Goal: Contribute content

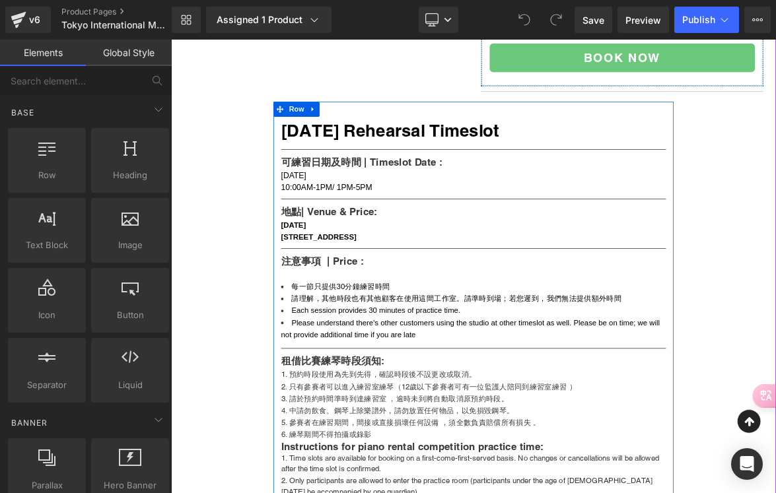
scroll to position [561, 0]
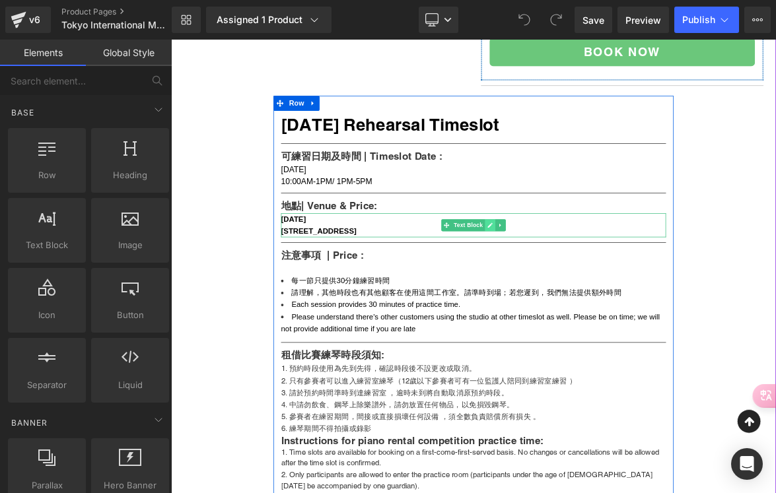
click at [587, 293] on link at bounding box center [593, 285] width 14 height 16
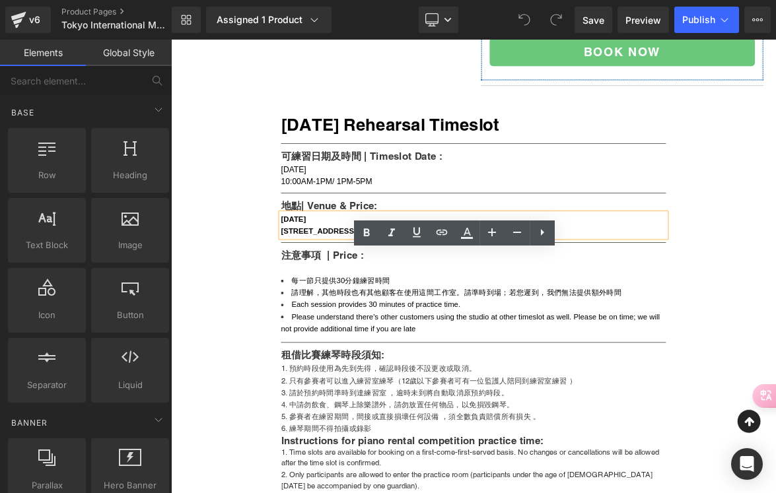
click at [416, 299] on b "〒160-0022 2-14-6 Shinjuku, Shinjuku-ku, 2nd Hayakawaya Building" at bounding box center [366, 292] width 100 height 11
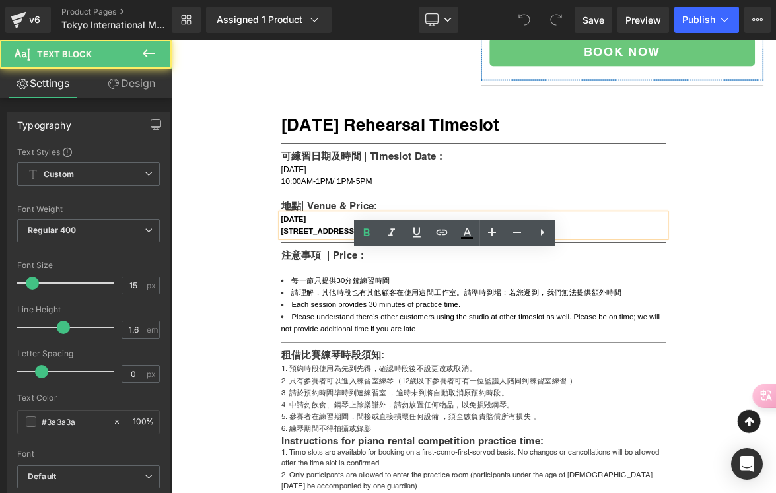
click at [652, 301] on div "〒160-0022 2-14-6 Shinjuku, Shinjuku-ku, 2nd Hayakawaya Building" at bounding box center [570, 293] width 509 height 16
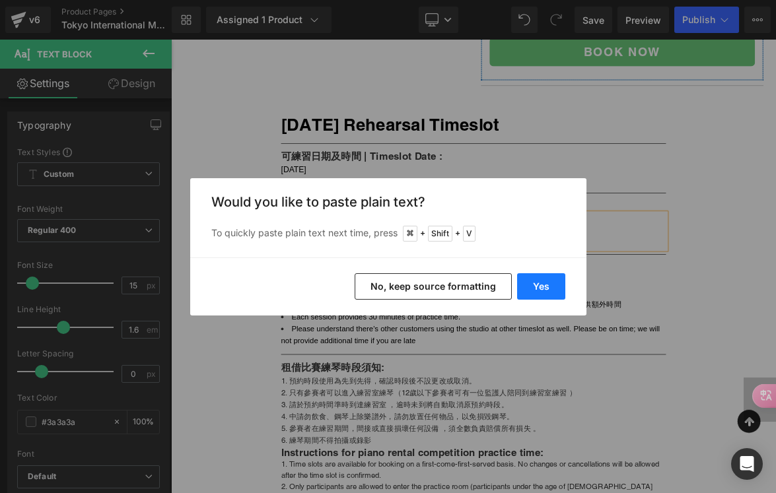
click at [536, 291] on button "Yes" at bounding box center [541, 286] width 48 height 26
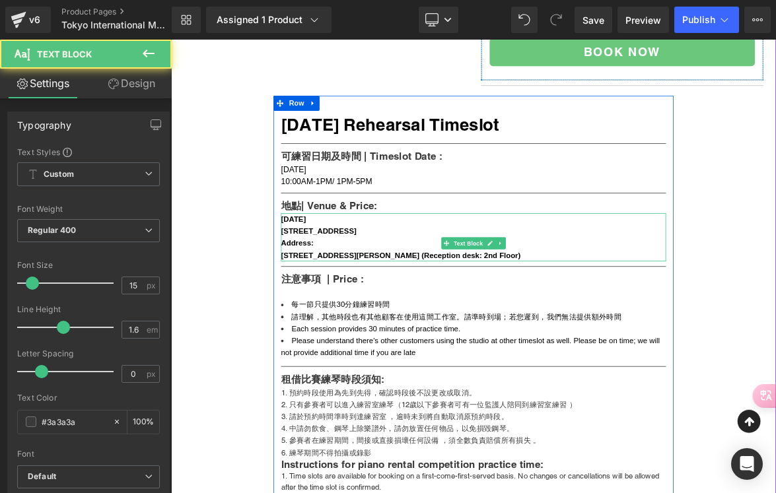
click at [657, 333] on div "2nd Floor, No. [STREET_ADDRESS] (Reception desk: 2nd Floor)" at bounding box center [570, 325] width 509 height 16
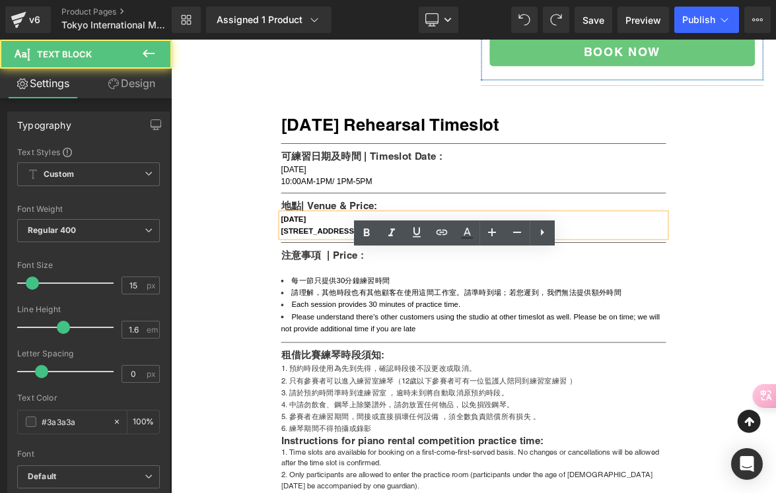
click at [647, 301] on div "〒160-0022 2-14-6 Shinjuku, Shinjuku-ku, 2nd Hayakawaya Building" at bounding box center [570, 293] width 509 height 16
click at [416, 299] on b "〒160-0022 2-14-6 Shinjuku, Shinjuku-ku, 2nd Hayakawaya Building" at bounding box center [366, 292] width 100 height 11
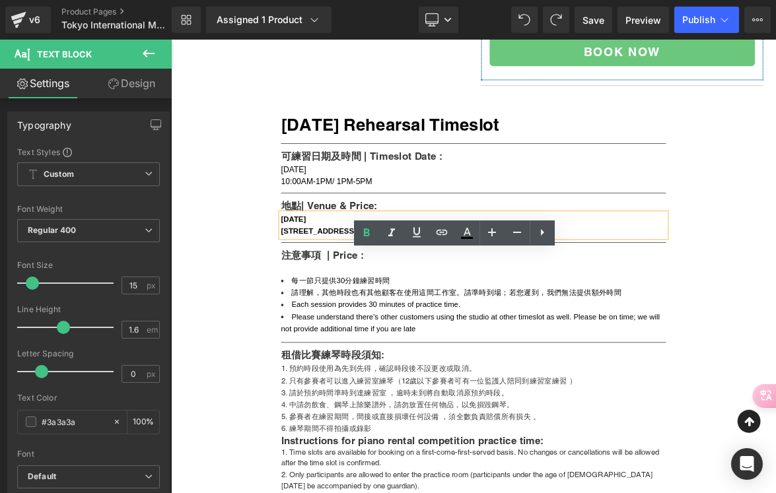
drag, startPoint x: 655, startPoint y: 347, endPoint x: 309, endPoint y: 350, distance: 346.1
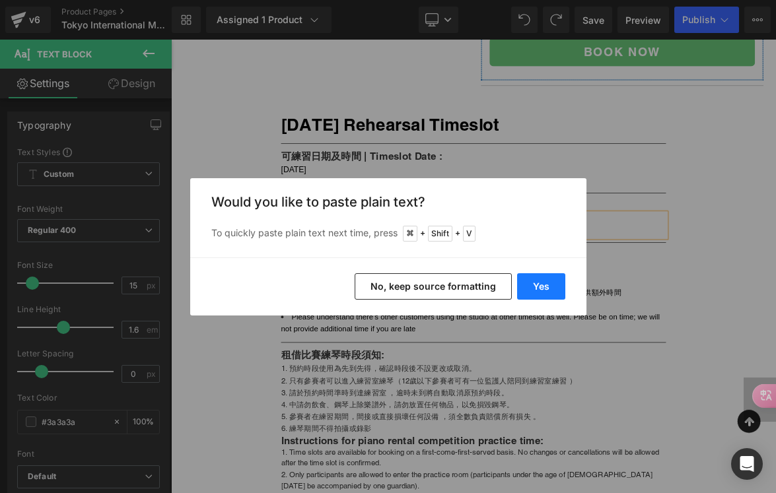
click at [541, 281] on button "Yes" at bounding box center [541, 286] width 48 height 26
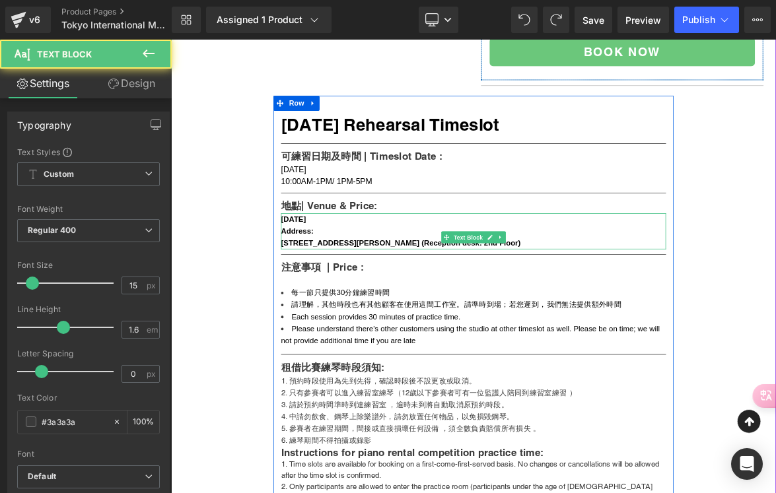
click at [389, 317] on div "2nd Floor, No. [STREET_ADDRESS] (Reception desk: 2nd Floor)" at bounding box center [570, 309] width 509 height 16
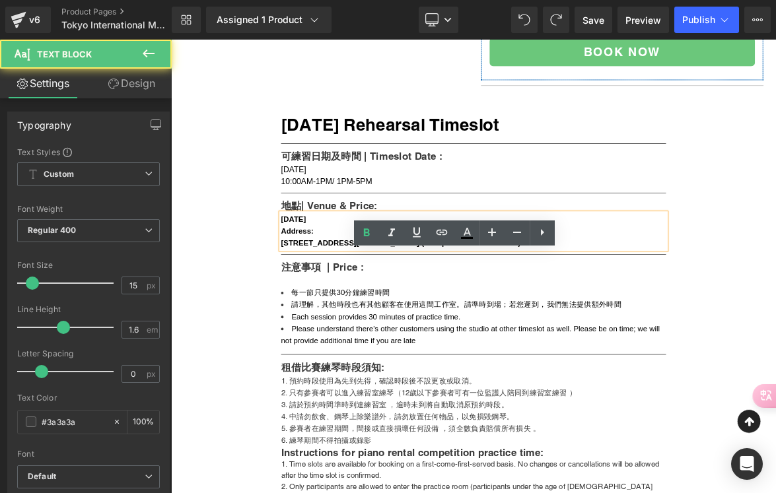
drag, startPoint x: 400, startPoint y: 374, endPoint x: 308, endPoint y: 353, distance: 94.2
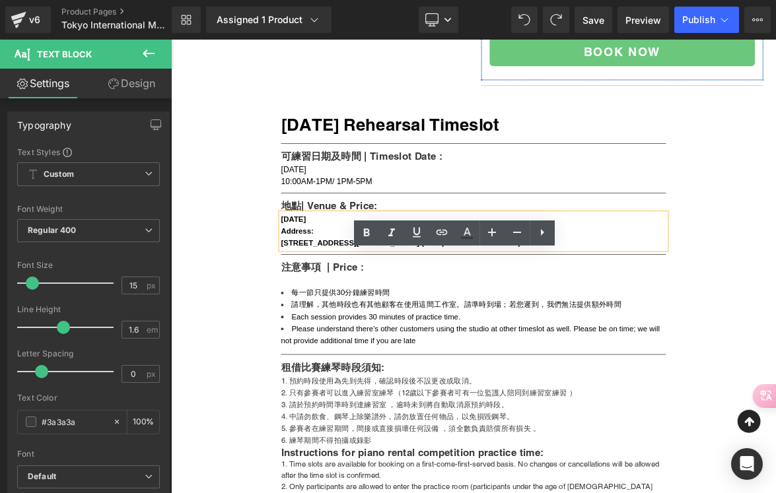
copy div "2nd Floor, No. [STREET_ADDRESS] (Reception desk: 2nd Floor)"
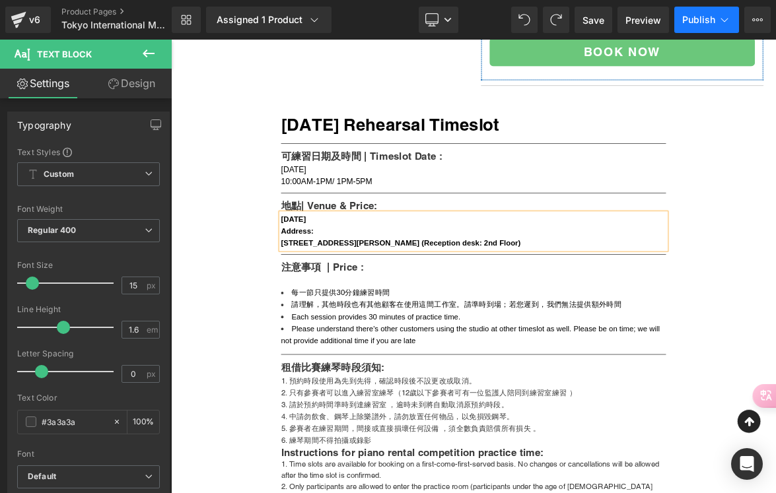
click at [696, 26] on button "Publish" at bounding box center [706, 20] width 65 height 26
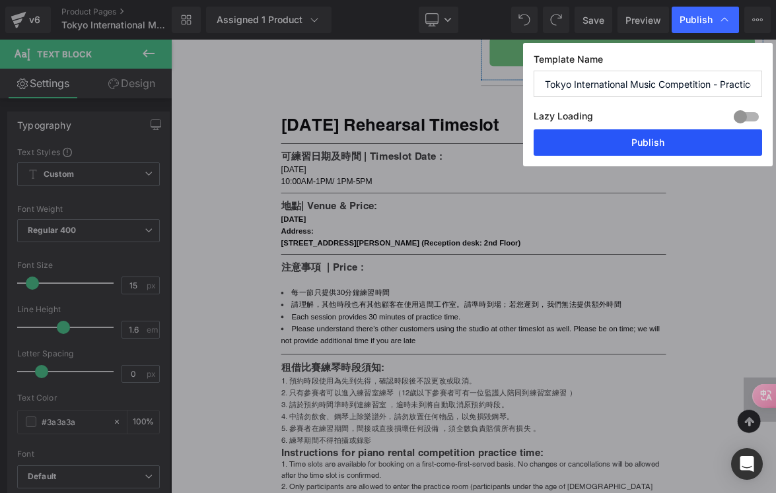
click at [670, 136] on button "Publish" at bounding box center [648, 142] width 229 height 26
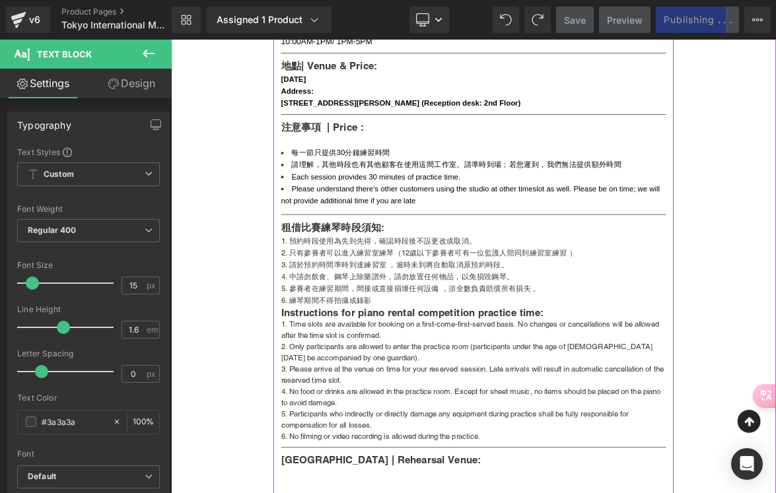
scroll to position [171, 0]
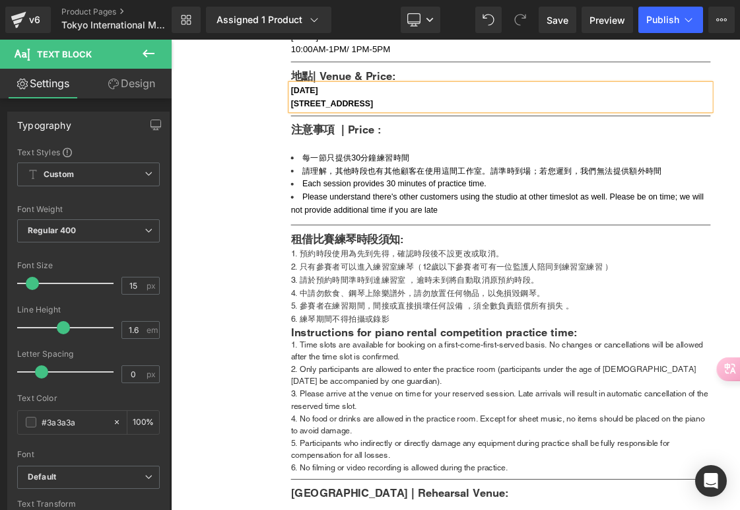
scroll to position [618, 0]
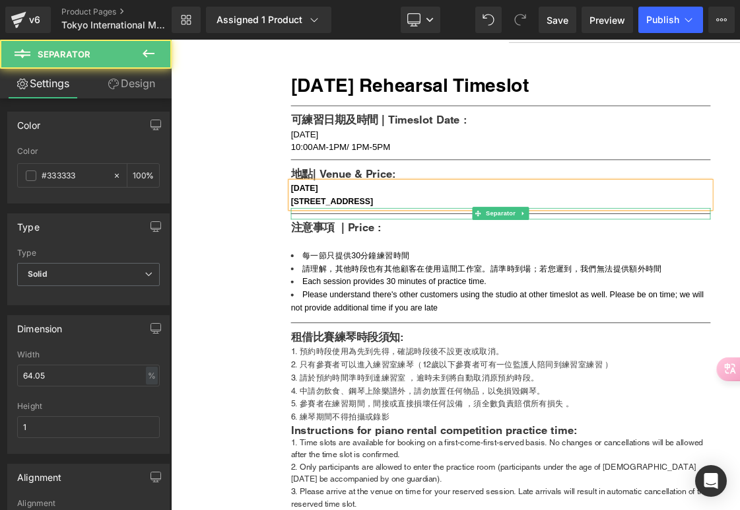
click at [573, 258] on div "Separator" at bounding box center [570, 251] width 509 height 14
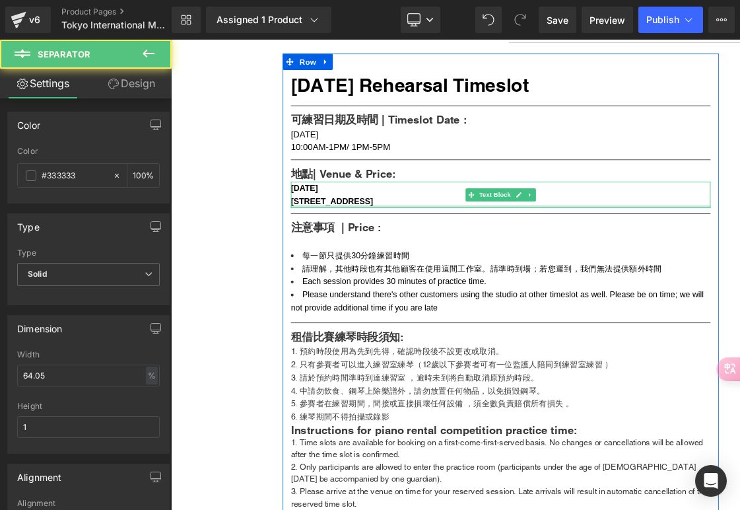
click at [572, 244] on div at bounding box center [570, 241] width 509 height 3
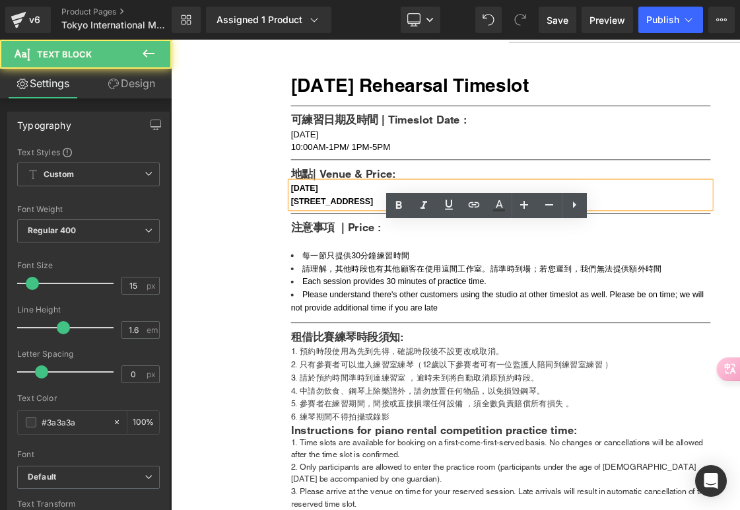
click at [637, 244] on div "[STREET_ADDRESS]" at bounding box center [570, 236] width 509 height 16
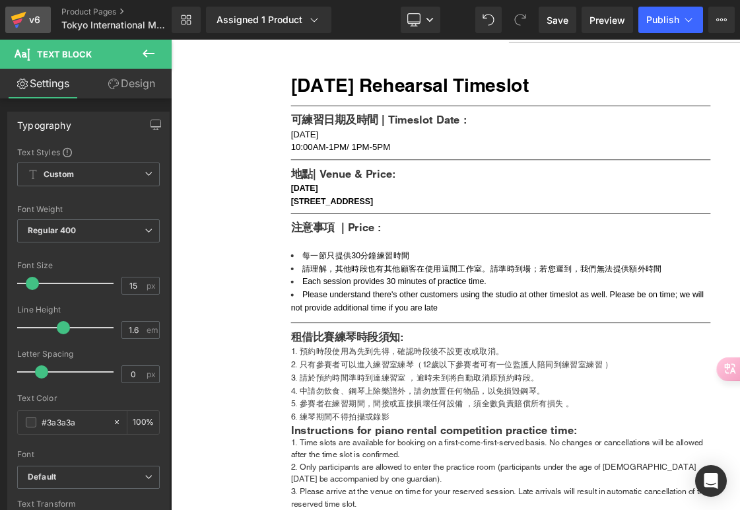
click at [20, 18] on icon at bounding box center [19, 19] width 16 height 33
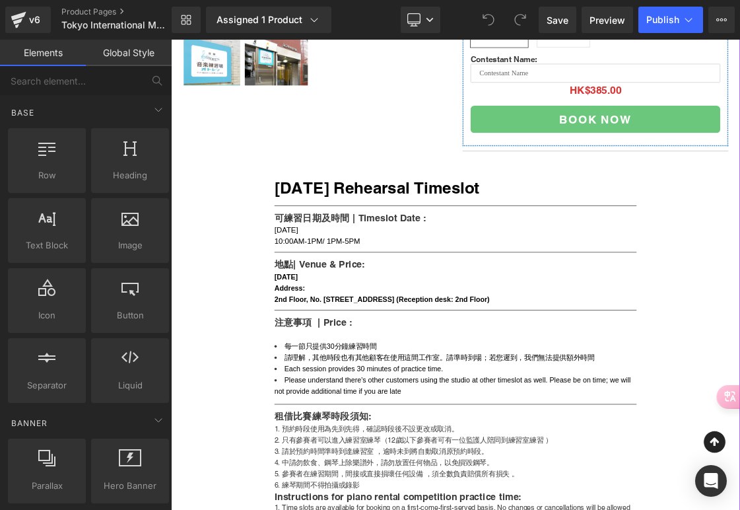
scroll to position [477, 0]
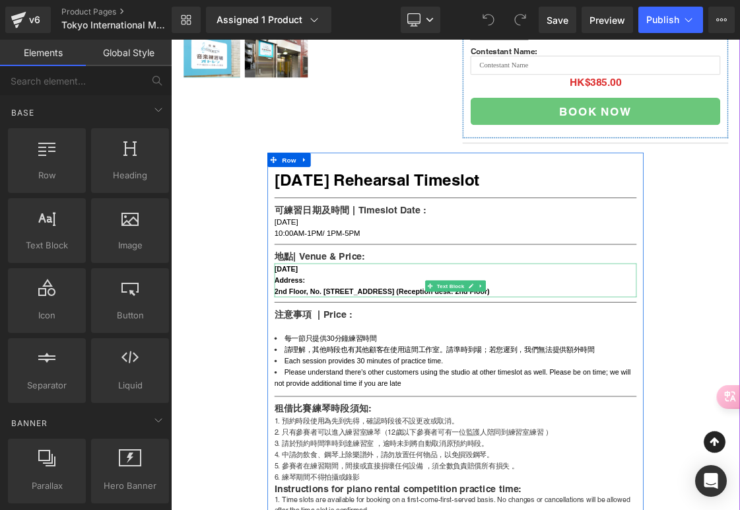
click at [411, 401] on div "2nd Floor, No. 2 Hayakawaya Building, 2-14-6, Shinjuku, Shinjuku-ward, Tokyo 16…" at bounding box center [570, 393] width 509 height 16
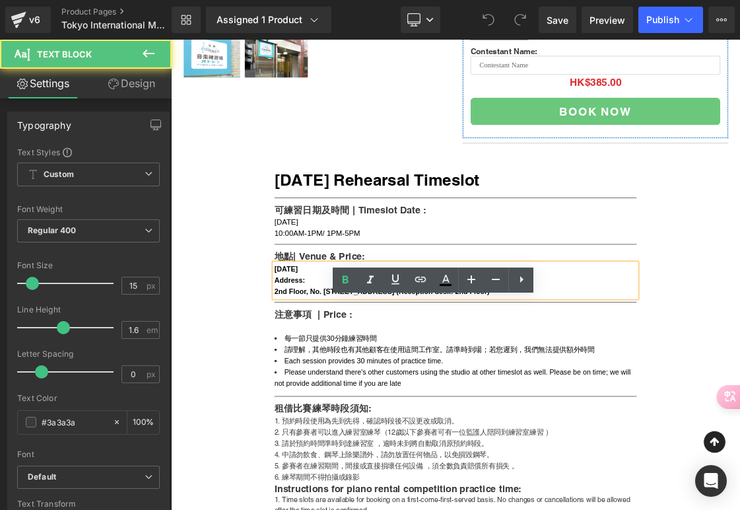
click at [382, 401] on div "2nd Floor, No. 2 Hayakawaya Building, 2-14-6, Shinjuku, Shinjuku-ward, Tokyo 16…" at bounding box center [570, 393] width 509 height 16
click at [368, 401] on div "2nd Floor, No. 2 Hayakawaya Building, 2-14-6, Shinjuku, Shinjuku-ward, Tokyo 16…" at bounding box center [570, 393] width 509 height 16
click at [382, 401] on div "2nd Floor, No. 2 Hayakawaya Building, 2-14-6, Shinjuku, Shinjuku-ward, Tokyo 16…" at bounding box center [570, 393] width 509 height 16
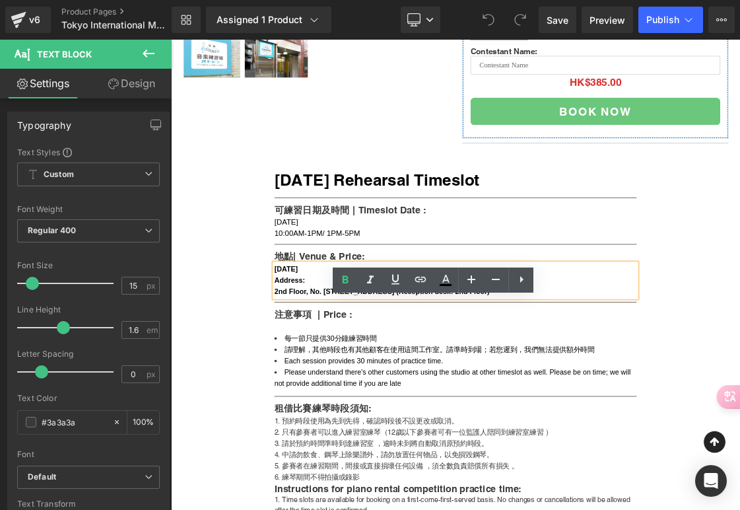
click at [382, 398] on b "2nd Floor, No. 2 Hayakawaya Building, 2-14-6, Shinjuku, Shinjuku-ward, Tokyo 16…" at bounding box center [467, 392] width 303 height 11
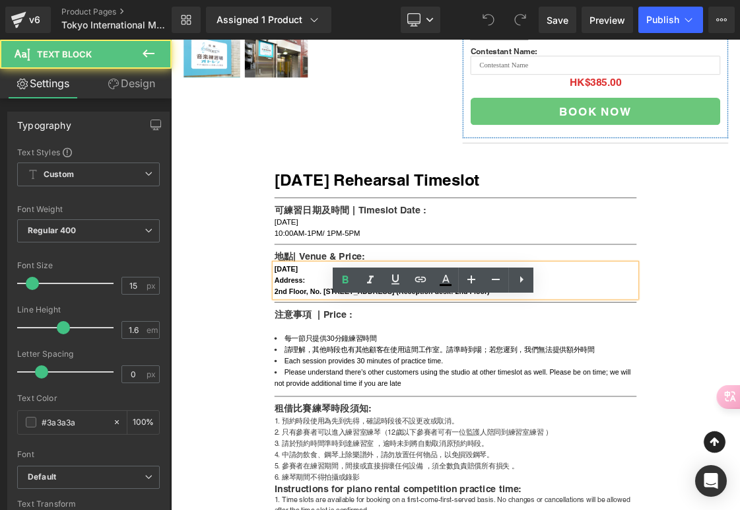
click at [396, 401] on div "2nd Floor, No. 2 Hayakawaya Building, 2-14-6, Shinjuku, Shinjuku-ward, Tokyo 16…" at bounding box center [570, 393] width 509 height 16
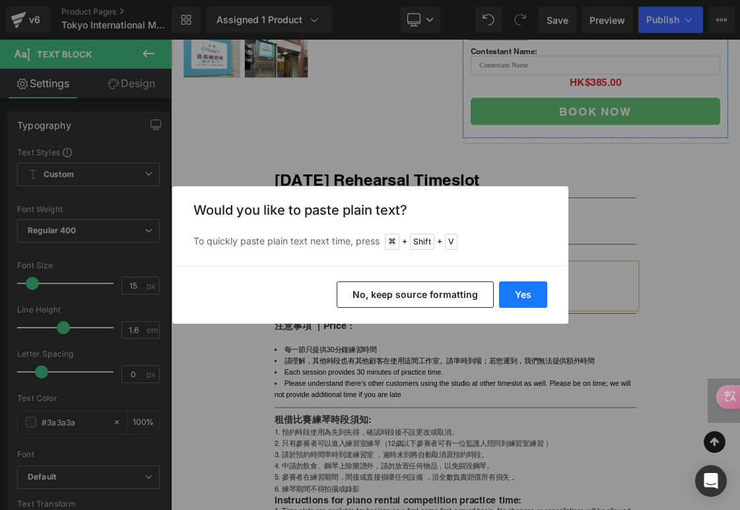
click at [531, 290] on button "Yes" at bounding box center [523, 294] width 48 height 26
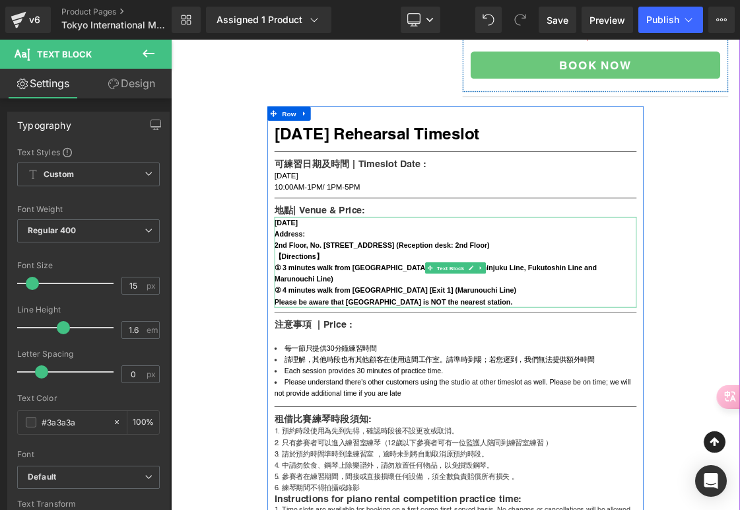
scroll to position [546, 0]
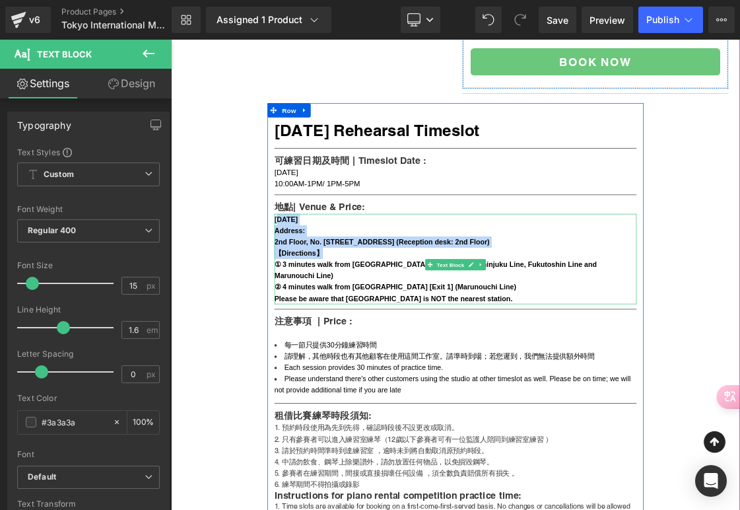
drag, startPoint x: 318, startPoint y: 345, endPoint x: 438, endPoint y: 410, distance: 136.5
click at [438, 410] on div "11st October Address: 2nd Floor, No. 2 Hayakawaya Building, 2-14-6, Shinjuku, S…" at bounding box center [570, 347] width 509 height 127
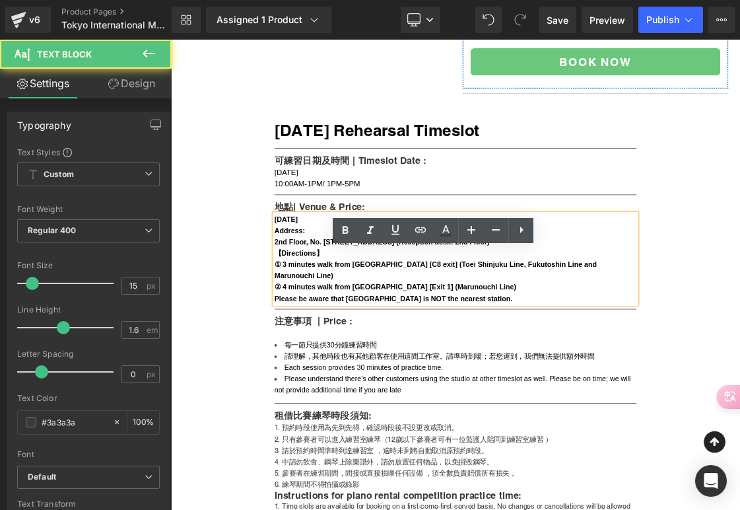
click at [439, 332] on div "2nd Floor, No. 2 Hayakawaya Building, 2-14-6, Shinjuku, Shinjuku-ward, Tokyo 16…" at bounding box center [570, 324] width 509 height 16
click at [474, 408] on b "Please be aware that JR Shinjuku station is NOT the nearest station." at bounding box center [483, 402] width 334 height 11
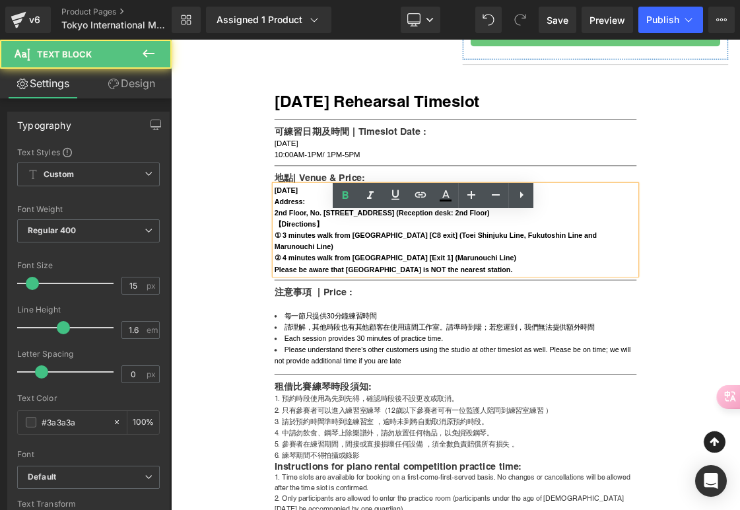
scroll to position [597, 0]
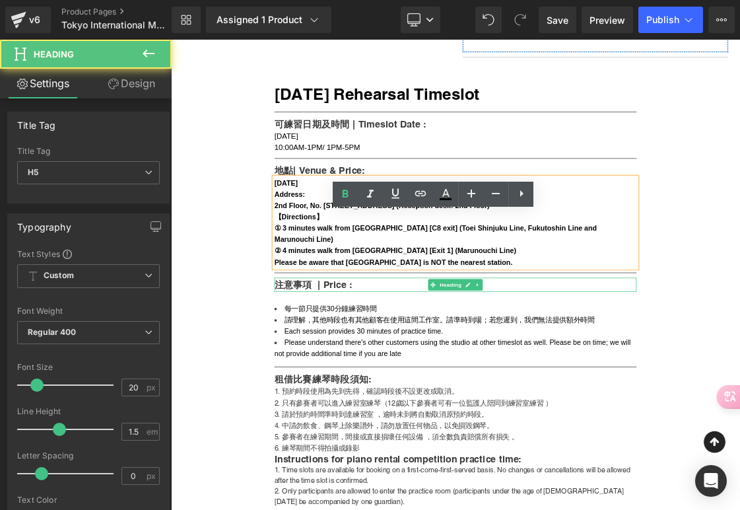
click at [414, 394] on h5 "注意事項 | Price :" at bounding box center [570, 384] width 509 height 20
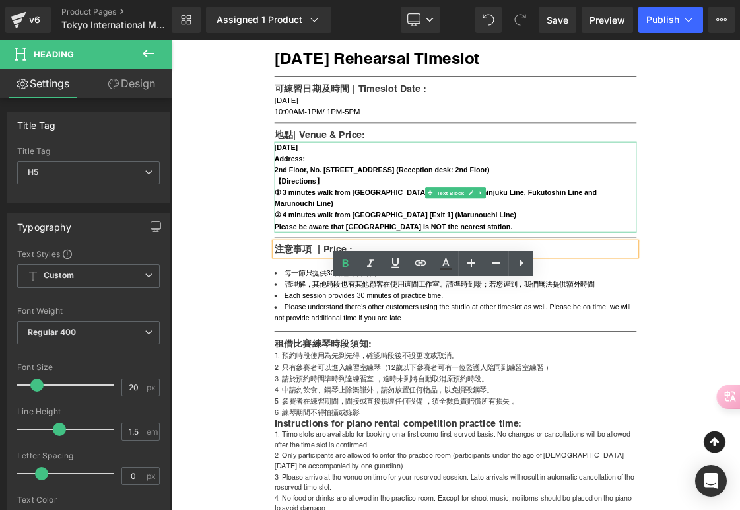
scroll to position [658, 0]
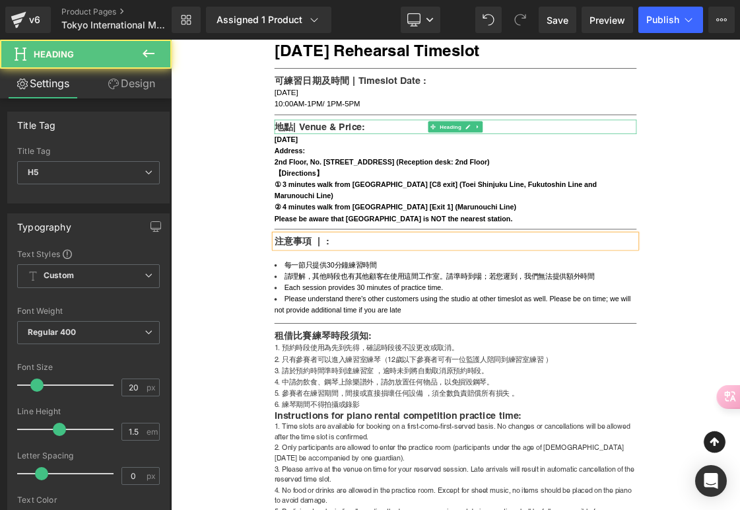
click at [437, 172] on h5 "地點| Venue & Price:" at bounding box center [570, 163] width 509 height 20
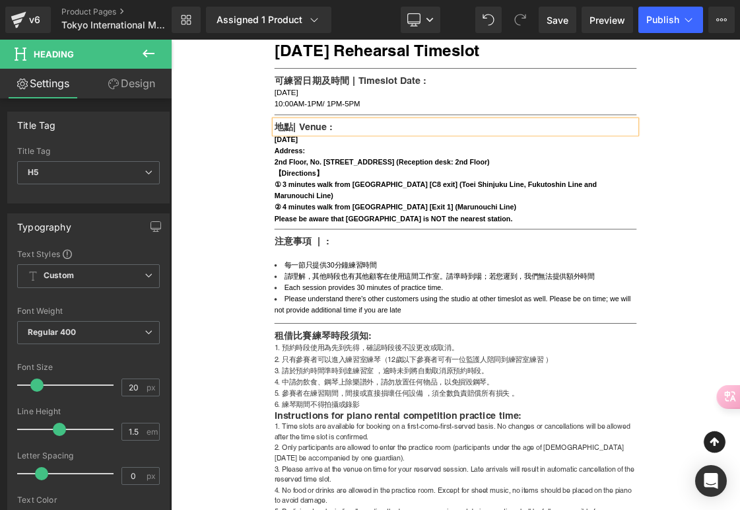
click at [422, 220] on div "2nd Floor, No. 2 Hayakawaya Building, 2-14-6, Shinjuku, Shinjuku-ward, Tokyo 16…" at bounding box center [570, 212] width 509 height 16
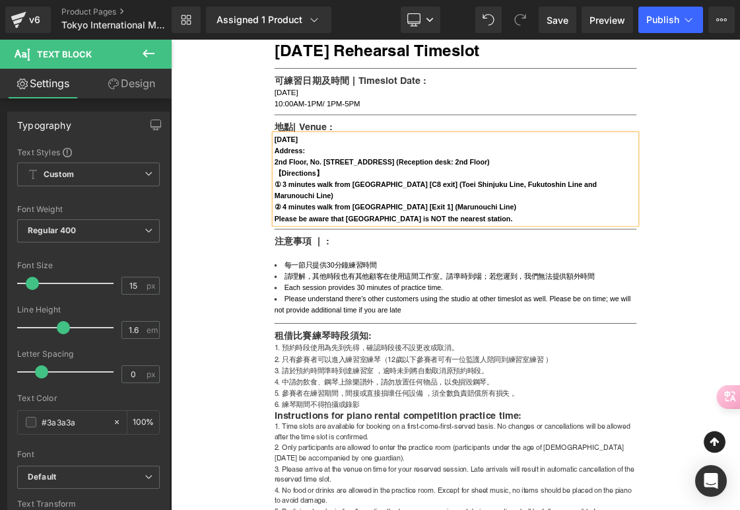
copy div "11st October Address: 2nd Floor, No. 2 Hayakawaya Building, 2-14-6, Shinjuku, S…"
click at [508, 236] on div "【Directions】" at bounding box center [570, 228] width 509 height 16
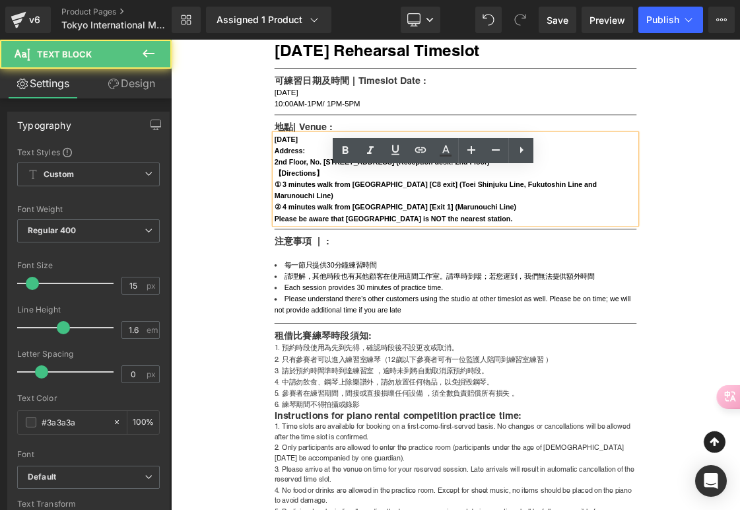
click at [316, 186] on b "[DATE]" at bounding box center [332, 179] width 33 height 11
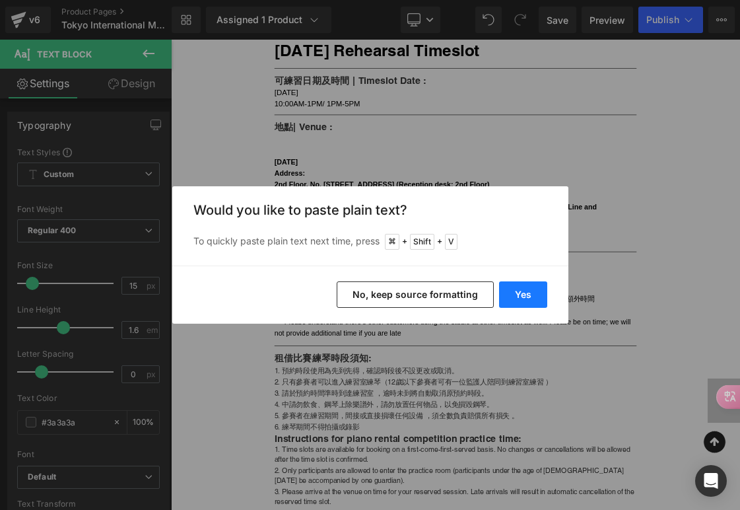
click at [530, 295] on button "Yes" at bounding box center [523, 294] width 48 height 26
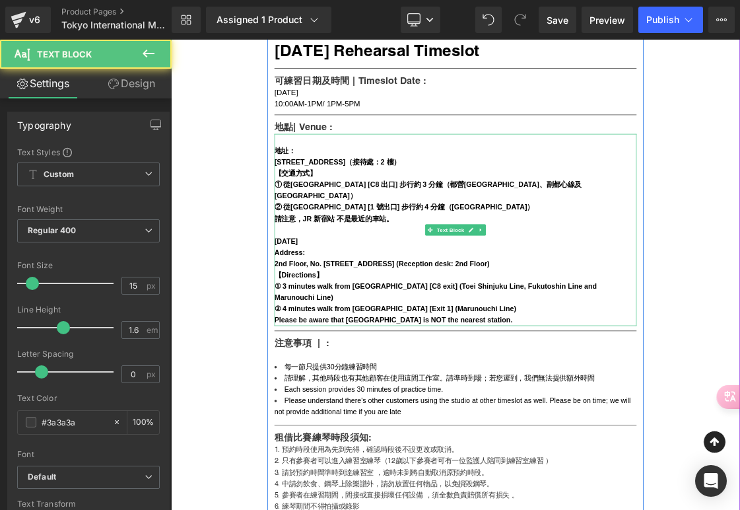
click at [341, 201] on b "地址：" at bounding box center [331, 195] width 30 height 11
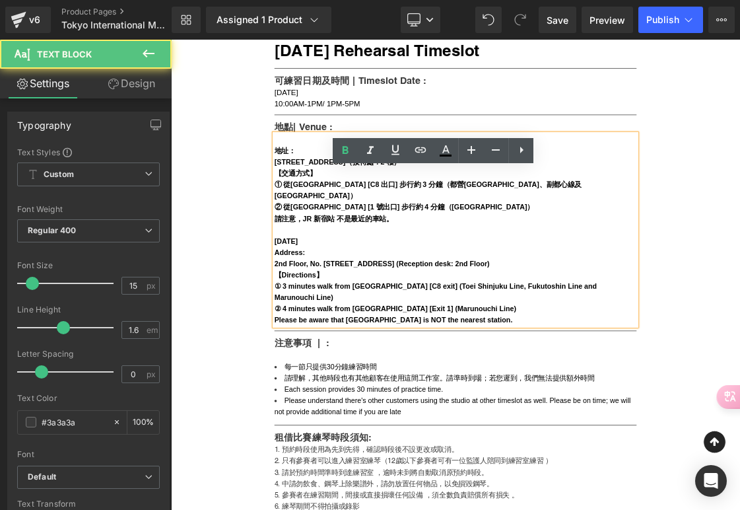
click at [316, 327] on div "地址： 東京都新宿區新宿 2-14-6 早川屋大樓 2 樓 160-0022（接待處：2 樓） 【交通方式】 ① 從新宿三丁目站 [C8 出口] 步行約 3 …" at bounding box center [570, 306] width 509 height 269
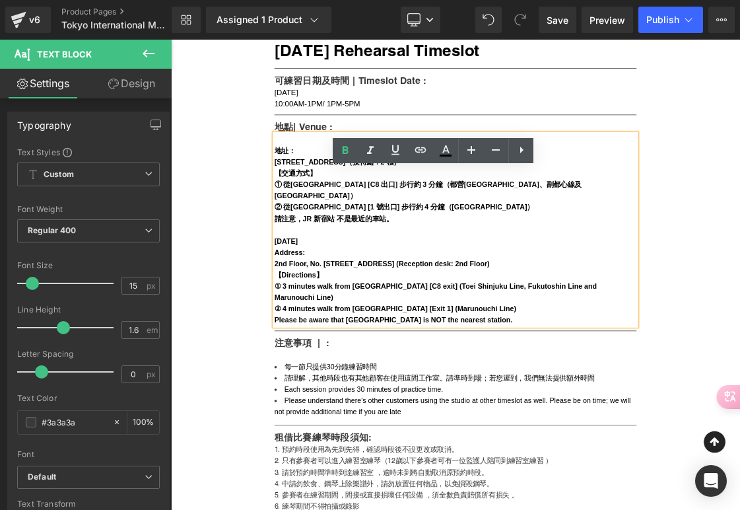
click at [341, 315] on div at bounding box center [570, 307] width 509 height 16
drag, startPoint x: 387, startPoint y: 359, endPoint x: 310, endPoint y: 357, distance: 76.6
click at [316, 357] on div "地址： 東京都新宿區新宿 2-14-6 早川屋大樓 2 樓 160-0022（接待處：2 樓） 【交通方式】 ① 從新宿三丁目站 [C8 出口] 步行約 3 …" at bounding box center [570, 306] width 509 height 269
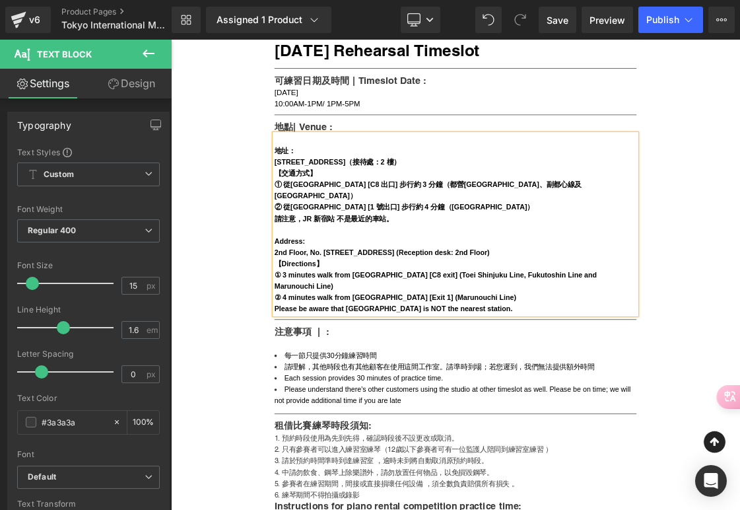
click at [345, 204] on div "地址：" at bounding box center [570, 196] width 509 height 16
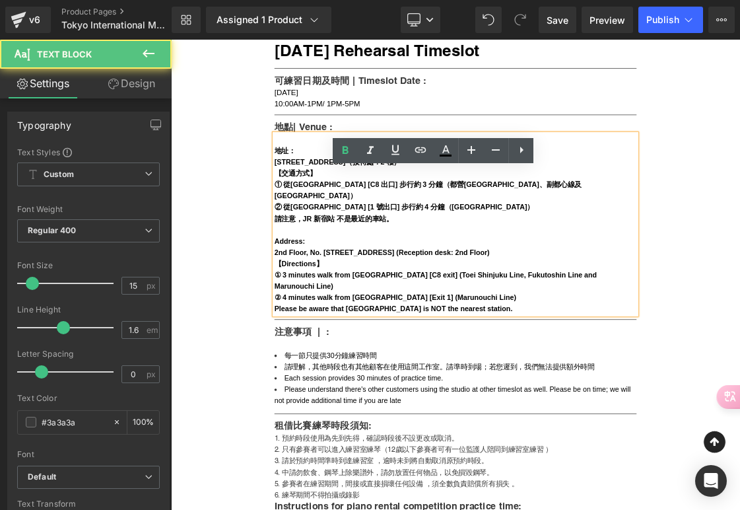
click at [316, 201] on b "地址：" at bounding box center [331, 195] width 30 height 11
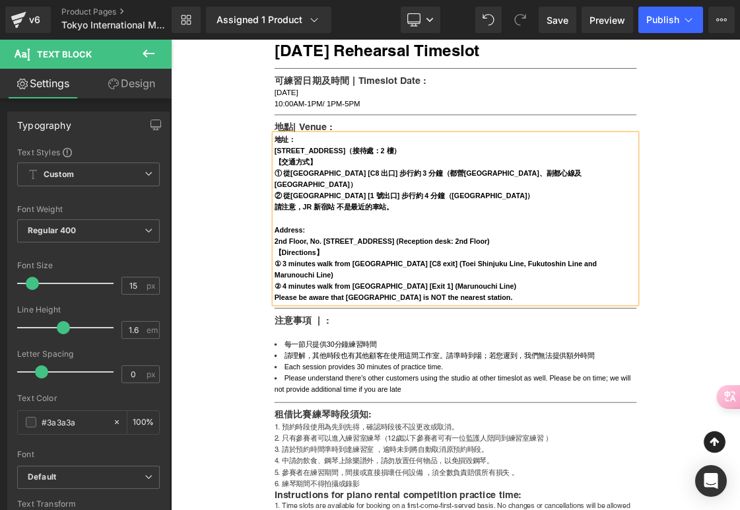
click at [322, 299] on div at bounding box center [570, 291] width 509 height 16
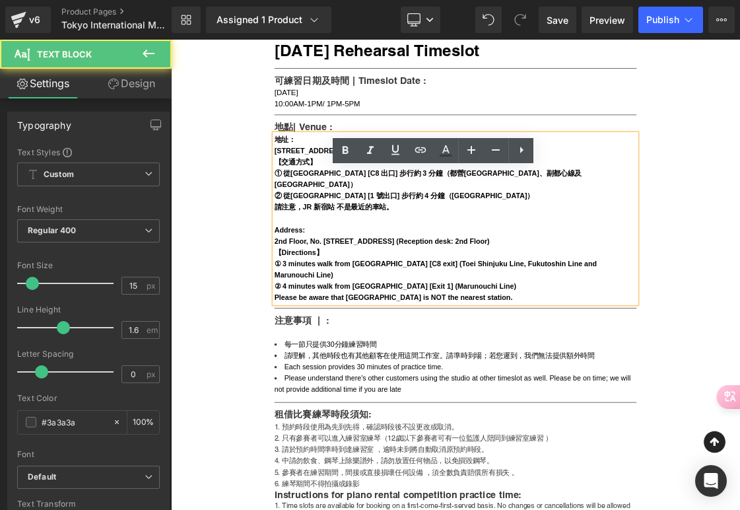
click at [427, 331] on div "2nd Floor, No. 2 Hayakawaya Building, 2-14-6, Shinjuku, Shinjuku-ward, Tokyo 16…" at bounding box center [570, 323] width 509 height 16
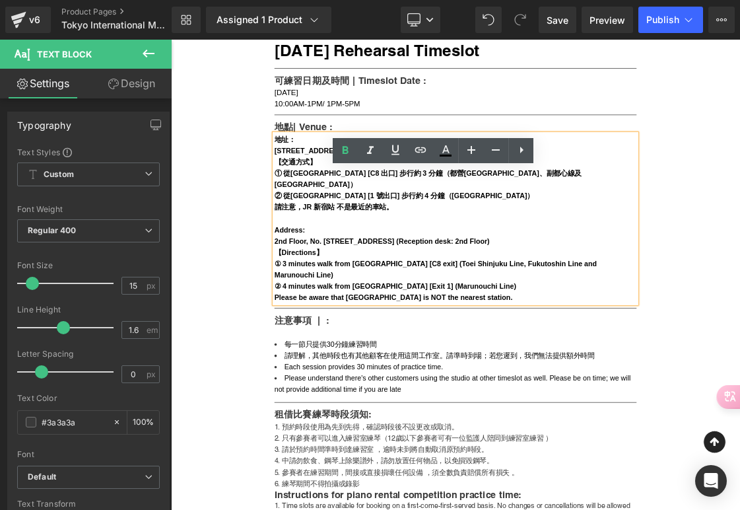
click at [428, 201] on b "東京都新宿區新宿 2-14-6 早川屋大樓 2 樓 160-0022（接待處：2 樓）" at bounding box center [404, 195] width 177 height 11
drag, startPoint x: 316, startPoint y: 249, endPoint x: 540, endPoint y: 247, distance: 224.6
click at [493, 201] on b "東京都新宿區新宿 2-14-6 早川屋大樓 2 樓 160-0022（接待處：2 樓）" at bounding box center [404, 195] width 177 height 11
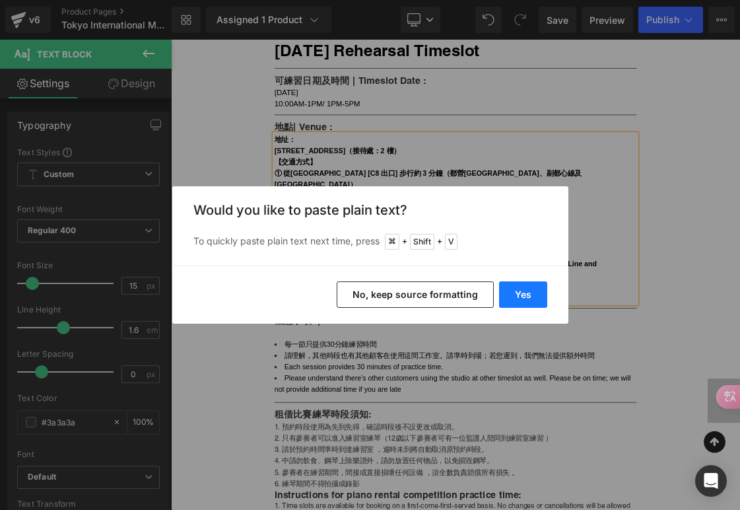
click at [524, 293] on button "Yes" at bounding box center [523, 294] width 48 height 26
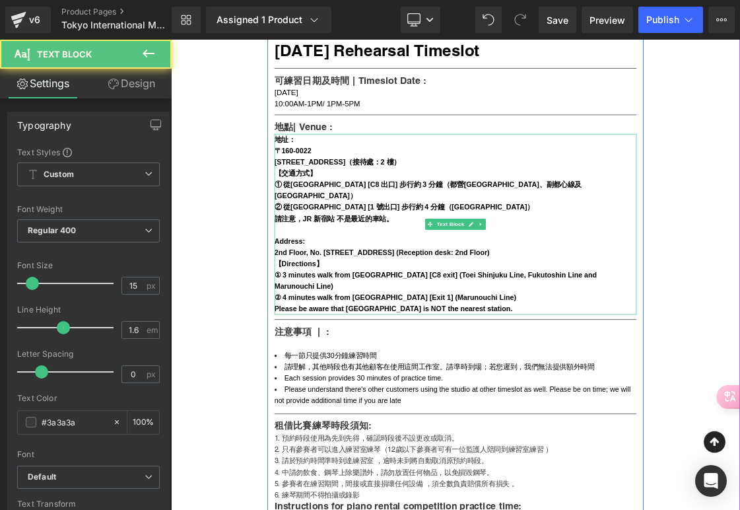
click at [318, 217] on b "新宿区新宿2-14-6第2早川屋ビル２階（接待處：2 樓）" at bounding box center [404, 211] width 177 height 11
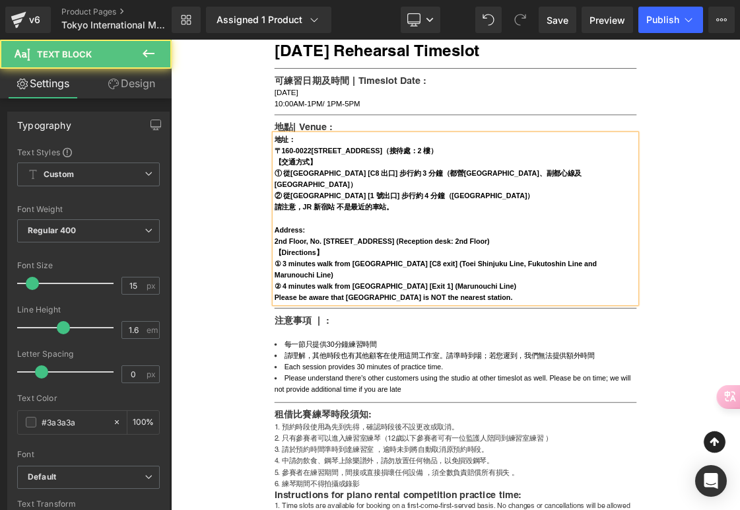
click at [383, 299] on div at bounding box center [570, 291] width 509 height 16
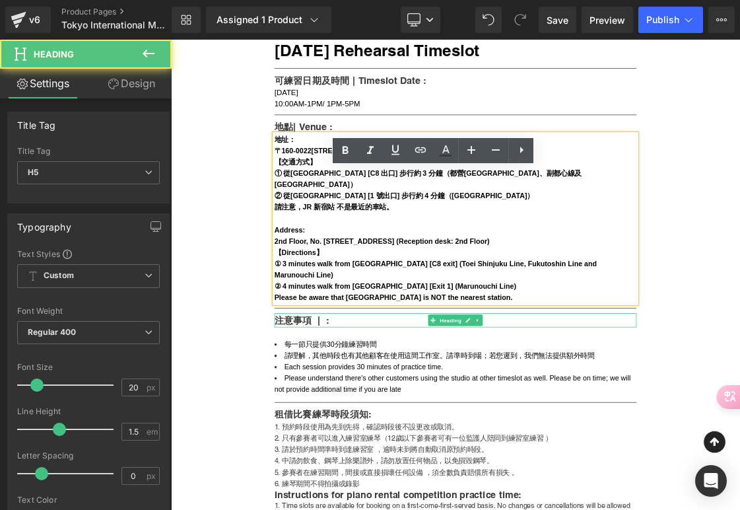
click at [394, 444] on h5 "注意事項 | :" at bounding box center [570, 434] width 509 height 20
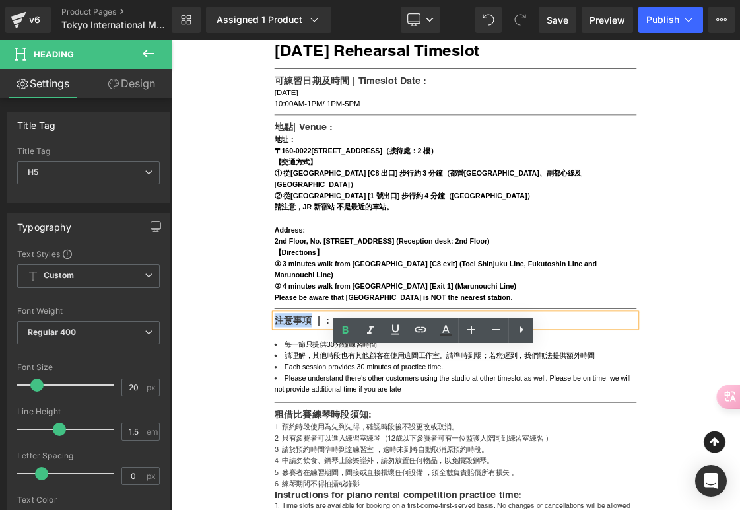
drag, startPoint x: 366, startPoint y: 485, endPoint x: 308, endPoint y: 487, distance: 57.5
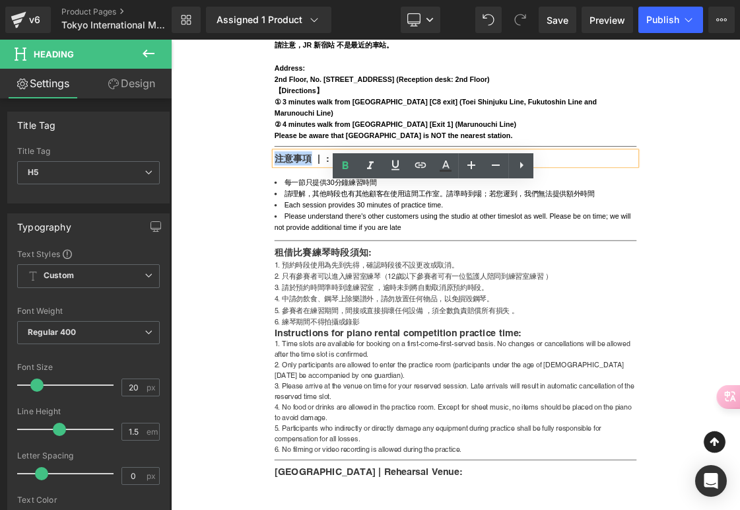
scroll to position [888, 0]
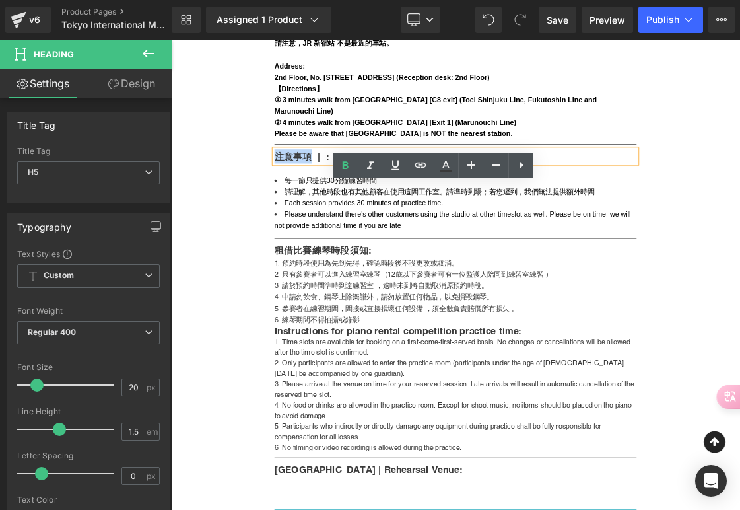
copy h5 "注意事項"
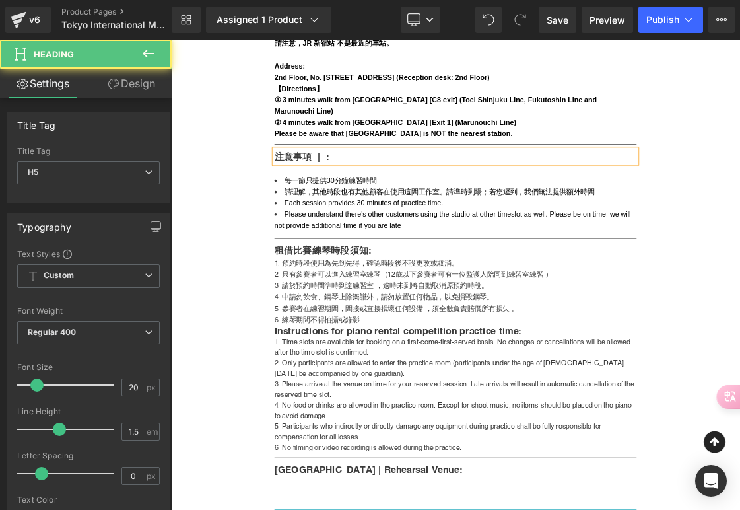
click at [414, 213] on h5 "注意事項 | :" at bounding box center [570, 204] width 509 height 20
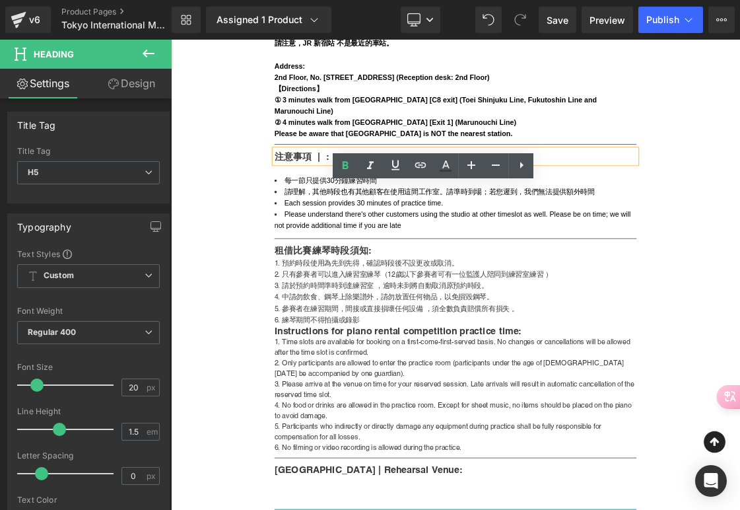
click at [378, 213] on h5 "注意事項 | :" at bounding box center [570, 204] width 509 height 20
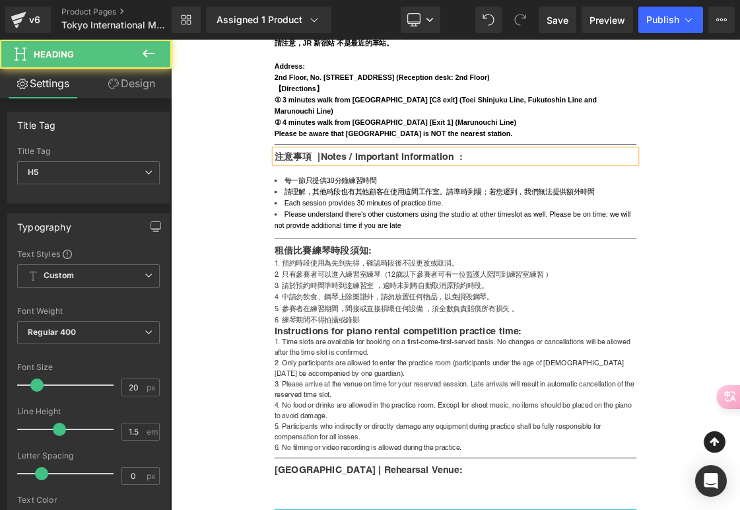
click at [421, 213] on h5 "注意事項 |Notes / Important Information :" at bounding box center [570, 204] width 509 height 20
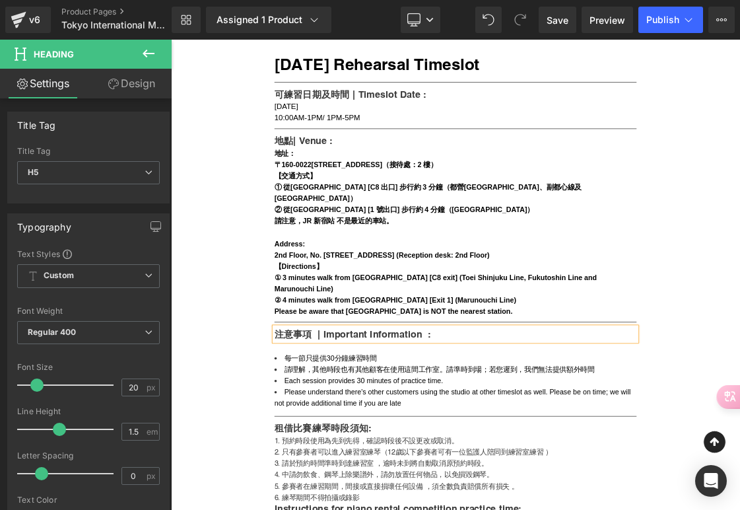
scroll to position [639, 0]
click at [337, 139] on span "[DATE]" at bounding box center [332, 132] width 33 height 11
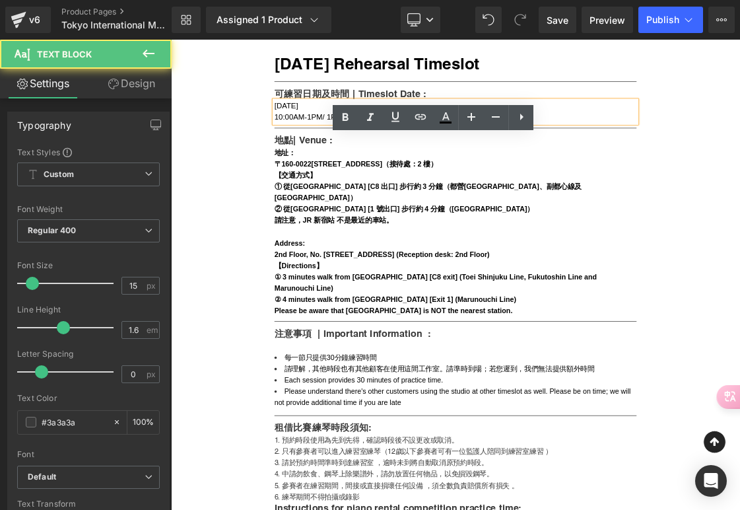
click at [316, 139] on span "[DATE]" at bounding box center [332, 132] width 33 height 11
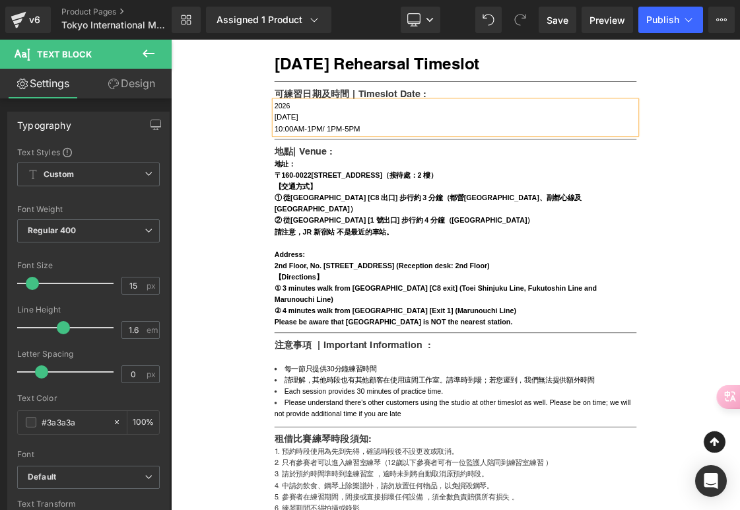
click at [410, 173] on div "2026 11st October 2026 10:00AM-1PM/ 1PM-5PM" at bounding box center [570, 149] width 509 height 48
click at [367, 141] on div "2026" at bounding box center [570, 133] width 509 height 16
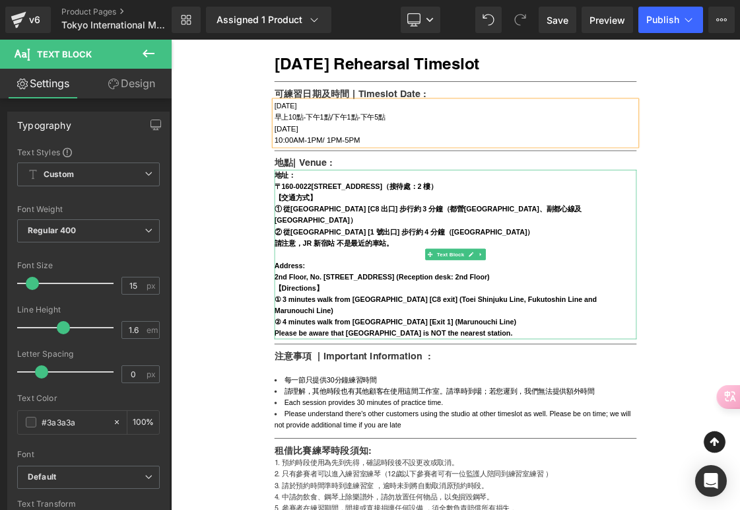
click at [365, 252] on b "〒160-0022" at bounding box center [342, 245] width 52 height 11
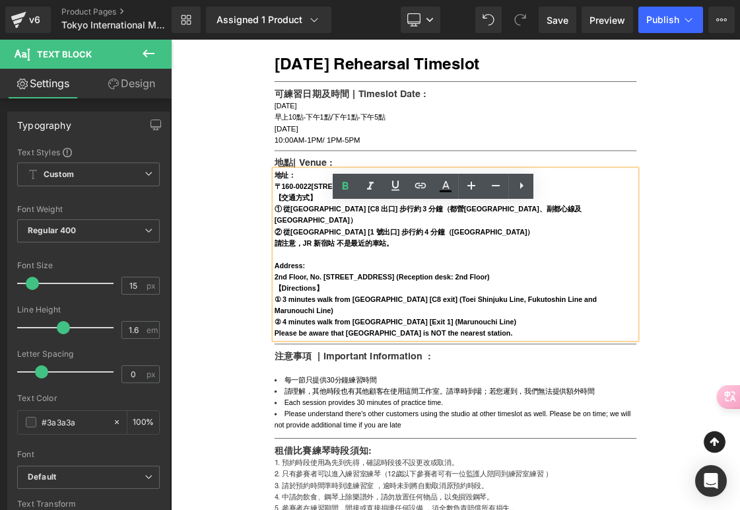
click at [363, 141] on div "2025年10月11日" at bounding box center [570, 133] width 509 height 16
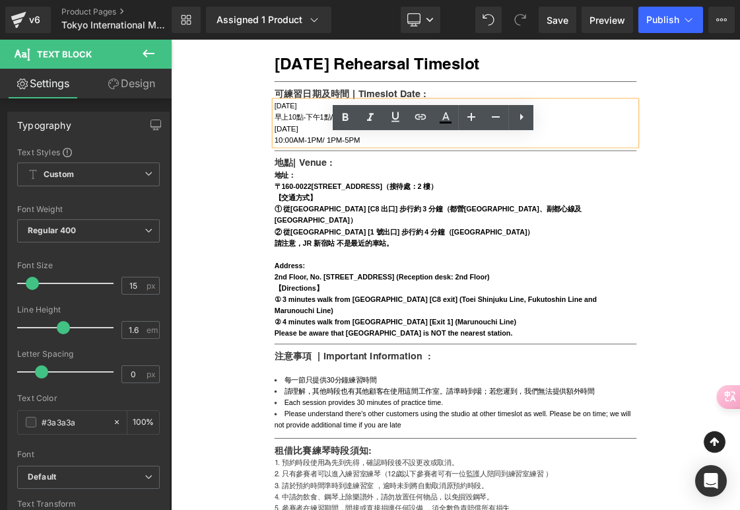
click at [349, 170] on span "11st October 2025" at bounding box center [332, 164] width 33 height 11
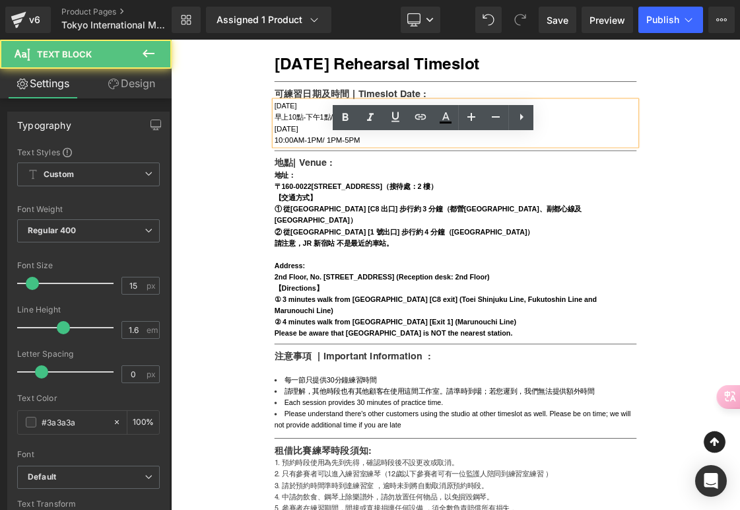
click at [349, 170] on span "11st October 2025" at bounding box center [332, 164] width 33 height 11
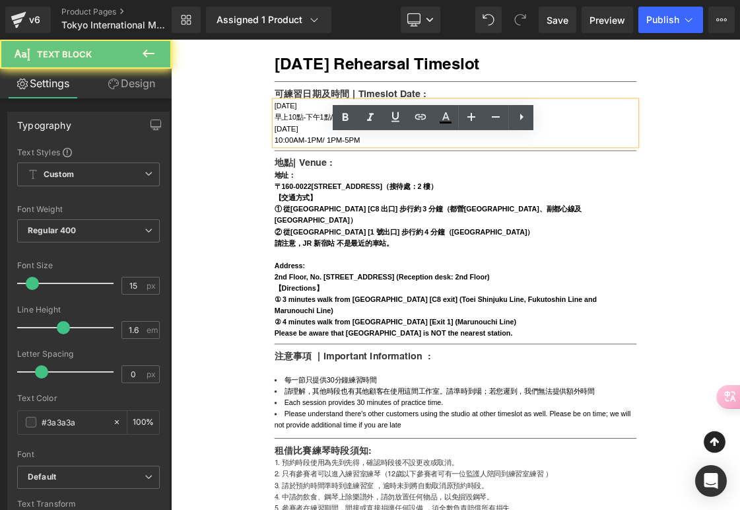
click at [435, 189] on div "10:00AM-1PM/ 1PM-5PM" at bounding box center [570, 181] width 509 height 16
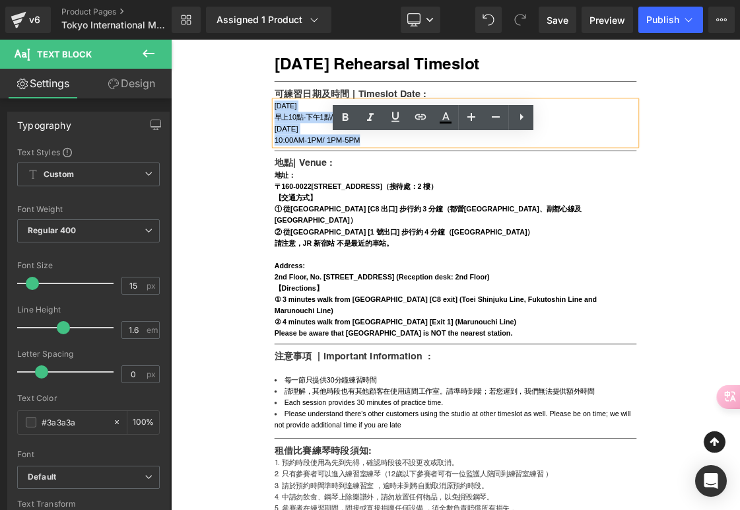
drag, startPoint x: 450, startPoint y: 230, endPoint x: 307, endPoint y: 178, distance: 152.5
click at [425, 299] on b "① 從新宿三丁目站 [C8 出口] 步行約 3 分鐘（都營新宿線、副都心線及丸之內線）" at bounding box center [531, 285] width 431 height 27
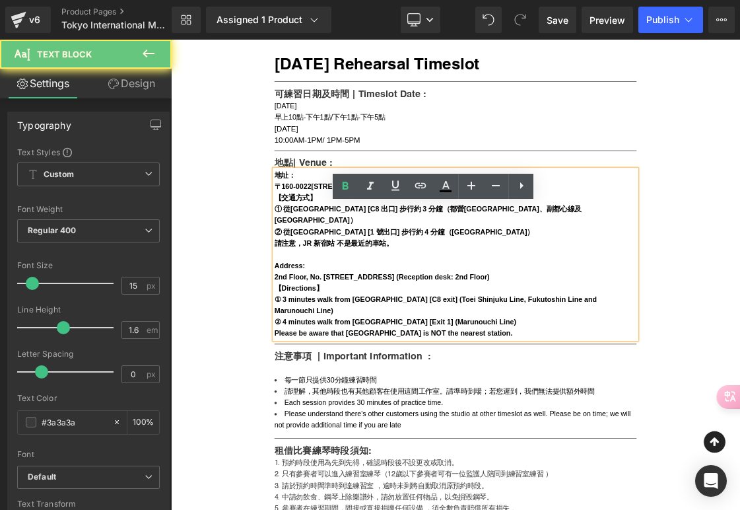
click at [443, 252] on b "新宿区新宿2-14-6第2早川屋ビル２階（接待處：2 樓）" at bounding box center [456, 245] width 177 height 11
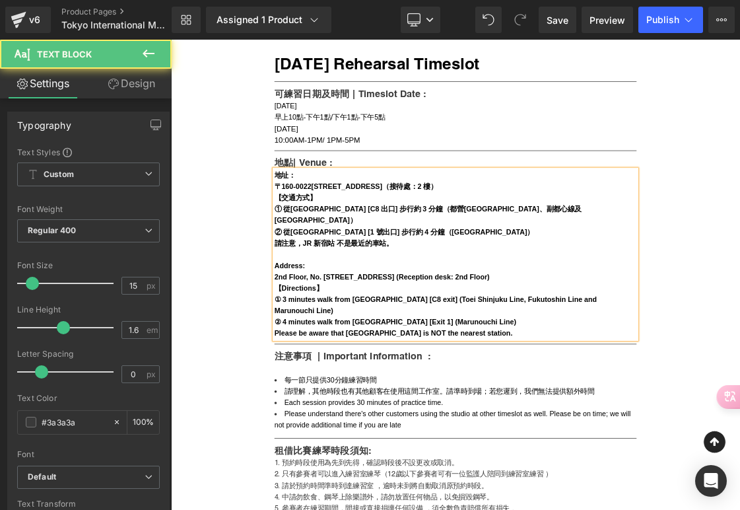
click at [449, 270] on div "【交通方式】" at bounding box center [570, 262] width 509 height 16
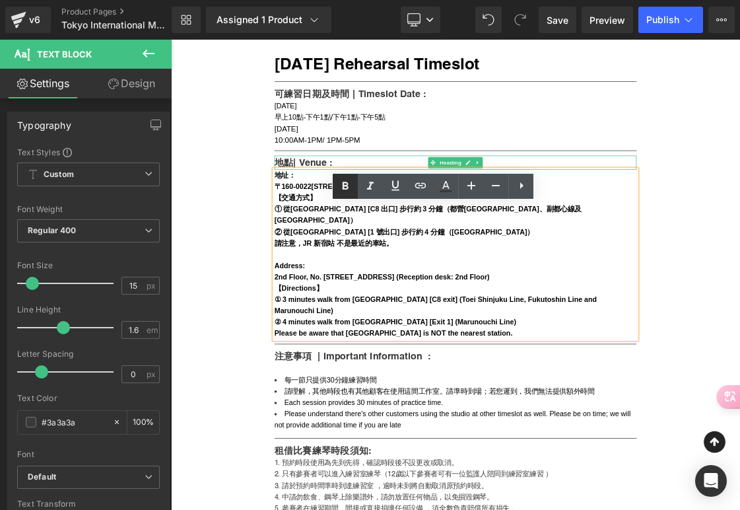
click at [0, 0] on icon at bounding box center [0, 0] width 0 height 0
click at [346, 186] on icon at bounding box center [346, 186] width 6 height 8
drag, startPoint x: 316, startPoint y: 283, endPoint x: 646, endPoint y: 509, distance: 399.6
click at [646, 460] on div "地址： 〒160-0022 新宿区新宿2-14-6第2早川屋ビル２階（接待處：2 樓） 【交通方式】 ① 從新宿三丁目站 [C8 出口] 步行約 3 分鐘（都…" at bounding box center [570, 342] width 509 height 238
click at [0, 0] on icon at bounding box center [0, 0] width 0 height 0
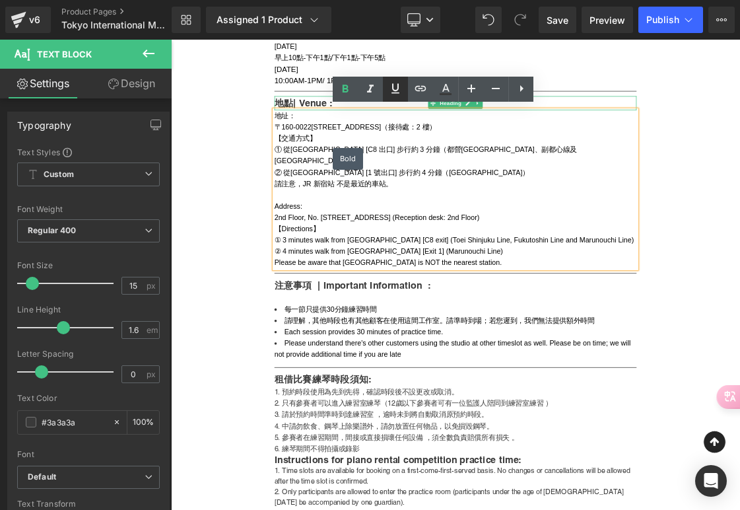
scroll to position [706, 0]
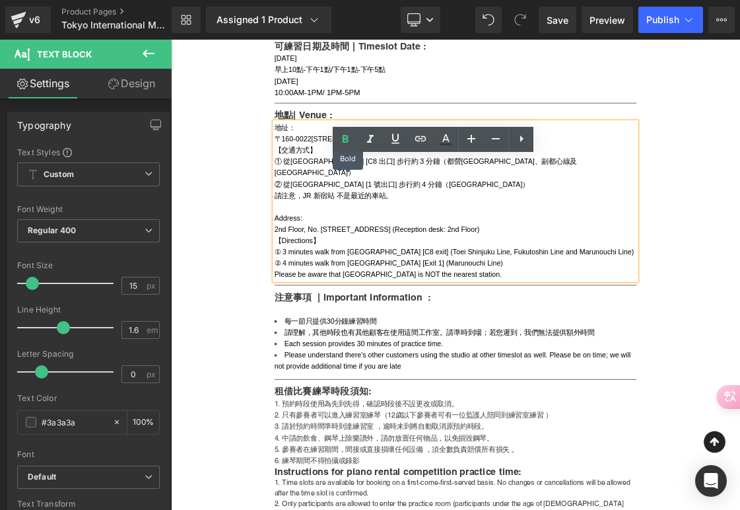
click at [0, 0] on icon at bounding box center [0, 0] width 0 height 0
click at [348, 139] on icon at bounding box center [346, 139] width 6 height 8
click at [346, 251] on div "② 從新宿御苑前站 [1 號出口] 步行約 4 分鐘（丸之內線）" at bounding box center [570, 243] width 509 height 16
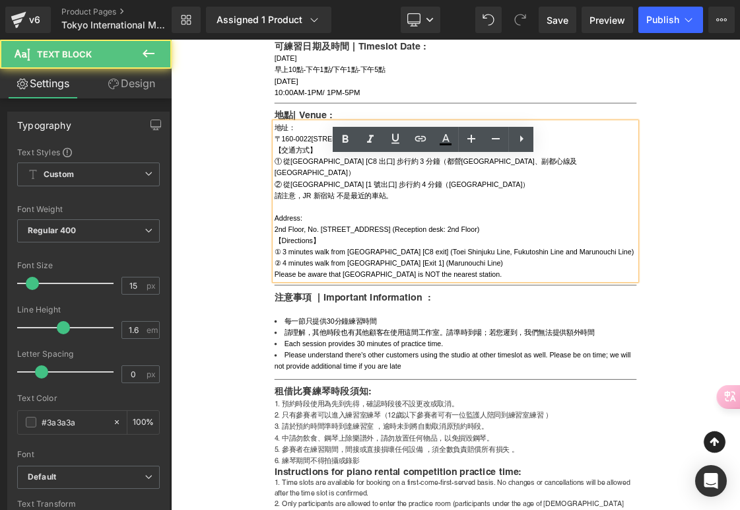
drag, startPoint x: 315, startPoint y: 216, endPoint x: 736, endPoint y: 441, distance: 477.2
click at [736, 378] on div "地址： 〒160-0022 新宿区新宿2-14-6第2早川屋ビル２階（接待處：2 樓） 【交通方式】 ① 從新宿三丁目站 [C8 出口] 步行約 3 分鐘（都…" at bounding box center [570, 267] width 509 height 222
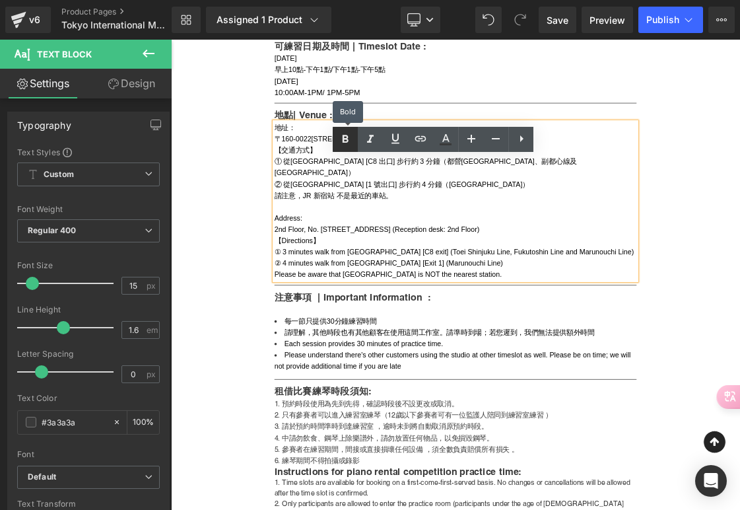
click at [0, 0] on icon at bounding box center [0, 0] width 0 height 0
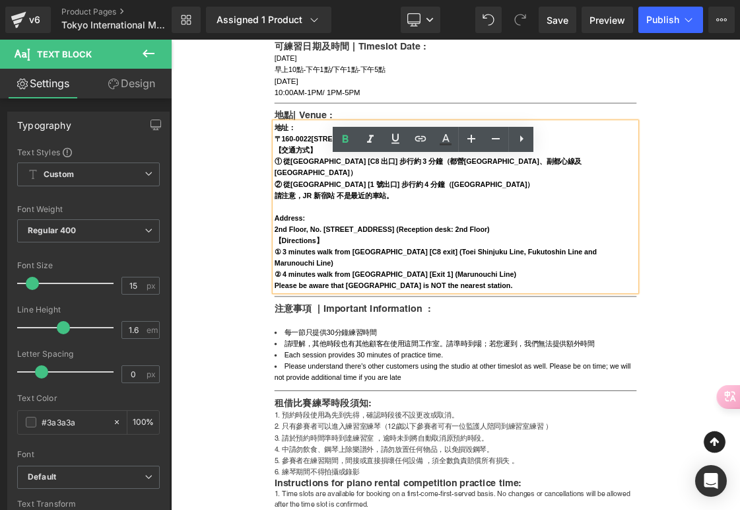
click at [344, 90] on div "早上10點-下午1點/下午1點-下午5點" at bounding box center [570, 83] width 509 height 16
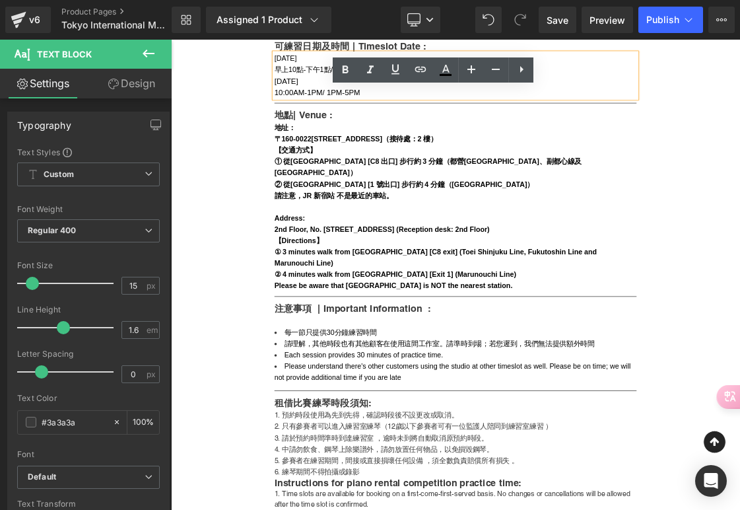
click at [316, 72] on span "2025年10月11日" at bounding box center [331, 66] width 31 height 11
drag, startPoint x: 314, startPoint y: 118, endPoint x: 482, endPoint y: 172, distance: 176.5
drag, startPoint x: 243, startPoint y: 60, endPoint x: 345, endPoint y: 61, distance: 101.7
click at [345, 61] on link at bounding box center [345, 69] width 25 height 25
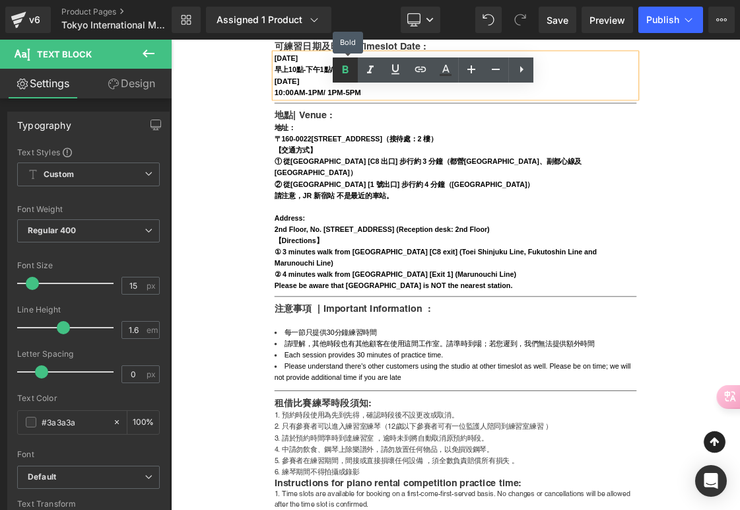
click at [348, 156] on h5 "地點| Venue :" at bounding box center [570, 146] width 509 height 20
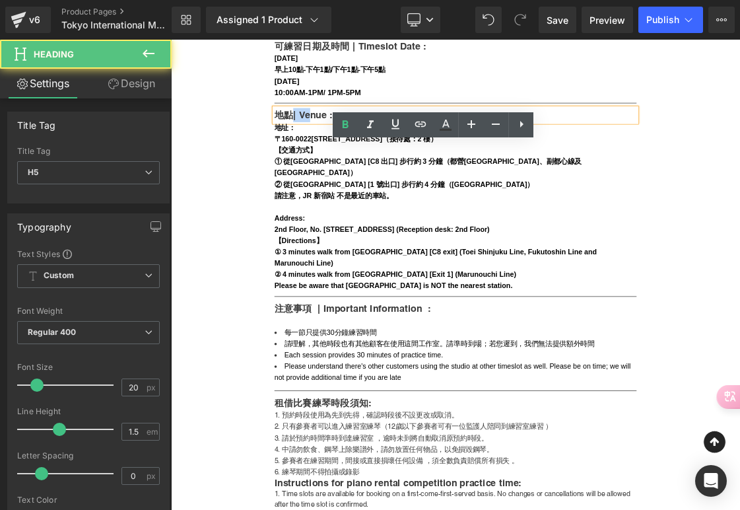
drag, startPoint x: 339, startPoint y: 192, endPoint x: 361, endPoint y: 192, distance: 22.5
click at [361, 156] on h5 "地點| Venue :" at bounding box center [570, 146] width 509 height 20
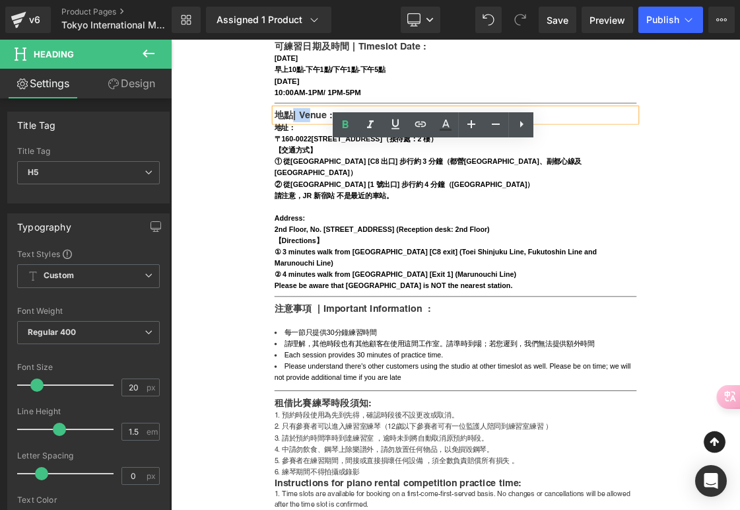
click at [349, 156] on h5 "地點| Venue :" at bounding box center [570, 146] width 509 height 20
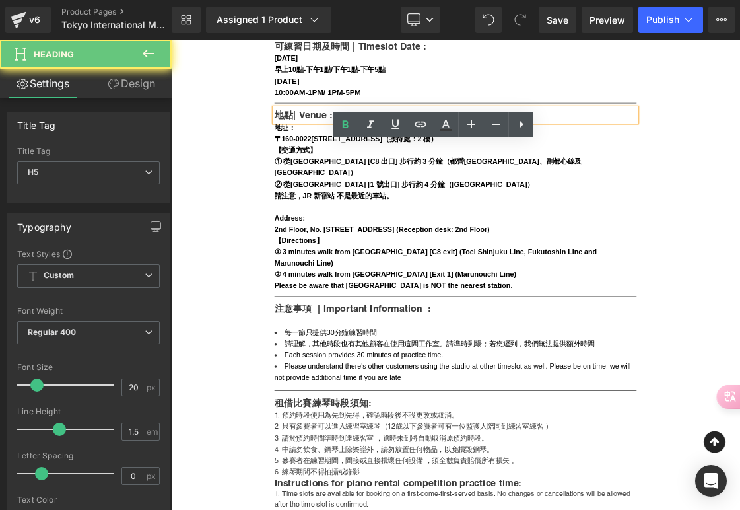
click at [338, 156] on h5 "地點| Venue :" at bounding box center [570, 146] width 509 height 20
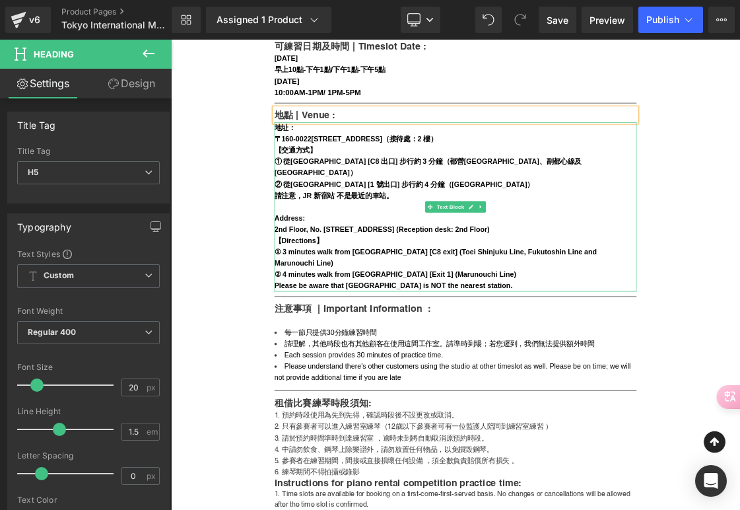
click at [492, 251] on div "② 從新宿御苑前站 [1 號出口] 步行約 4 分鐘（丸之內線）" at bounding box center [570, 243] width 509 height 16
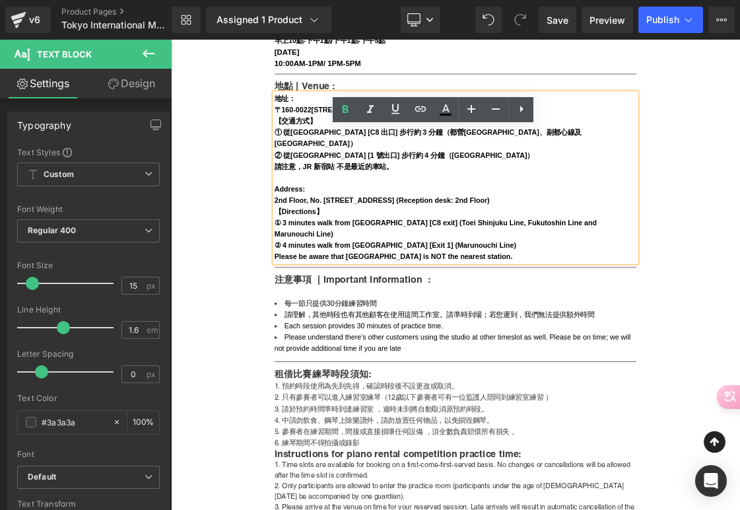
scroll to position [748, 0]
click at [328, 402] on div at bounding box center [570, 394] width 509 height 16
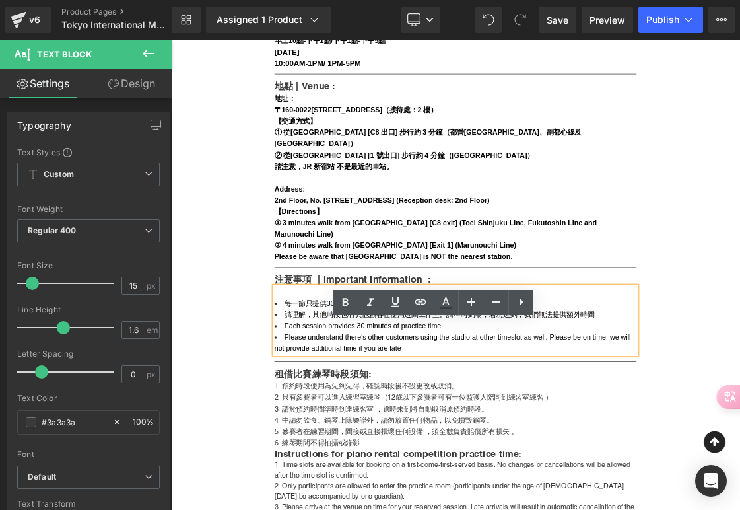
click at [402, 402] on div at bounding box center [570, 394] width 509 height 16
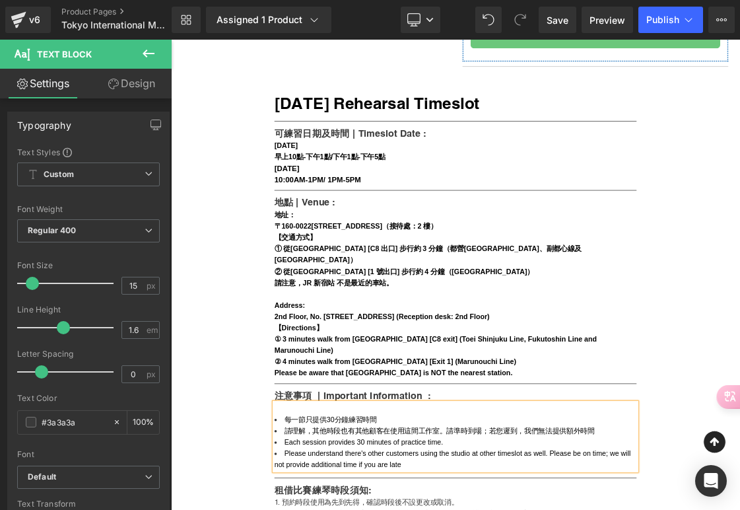
scroll to position [586, 0]
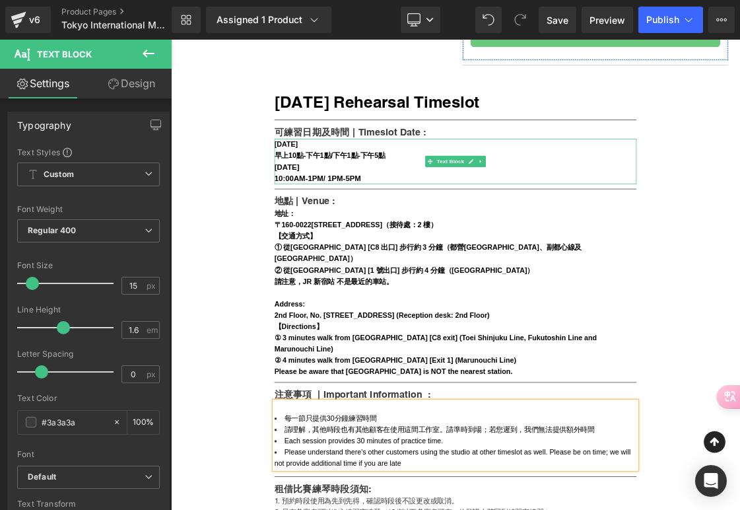
click at [383, 240] on strong "10:00AM-1PM/ 1PM-5PM" at bounding box center [377, 234] width 122 height 11
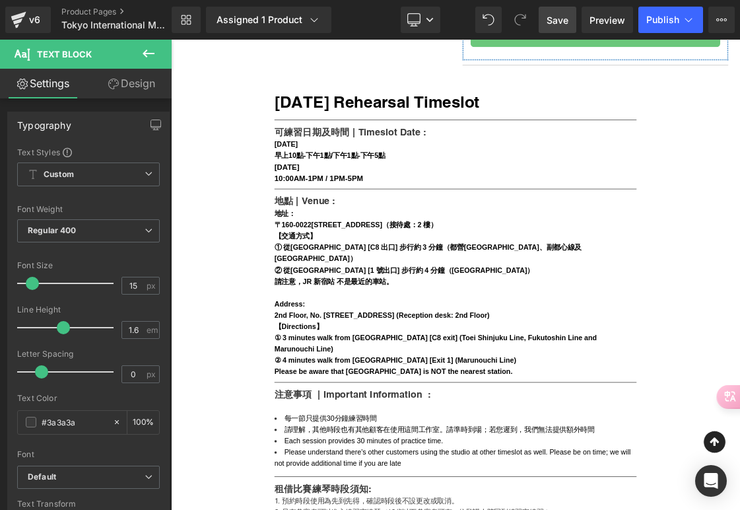
click at [547, 21] on link "Save" at bounding box center [558, 20] width 38 height 26
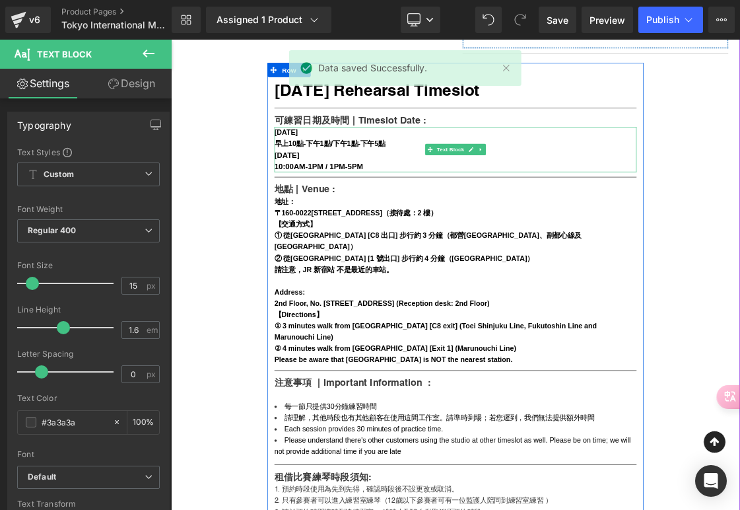
scroll to position [611, 0]
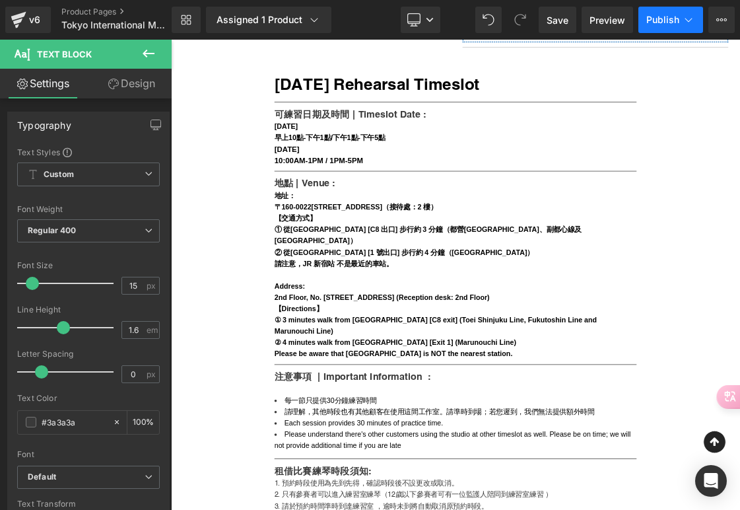
click at [666, 14] on button "Publish" at bounding box center [671, 20] width 65 height 26
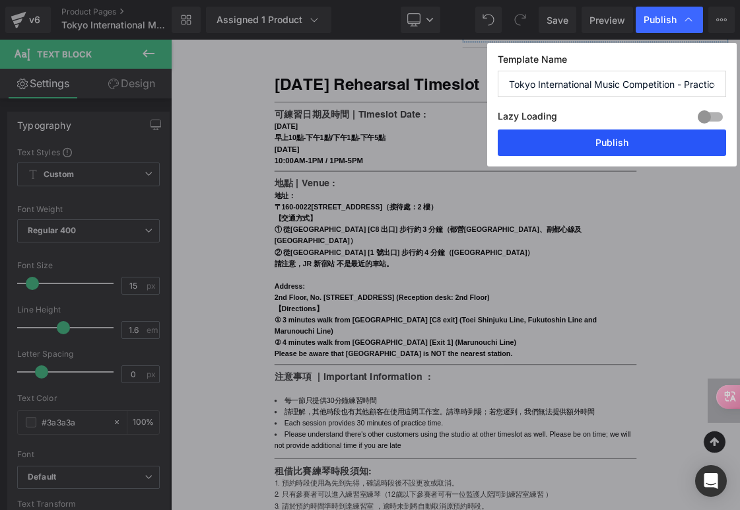
click at [618, 148] on button "Publish" at bounding box center [612, 142] width 229 height 26
